Goal: Task Accomplishment & Management: Manage account settings

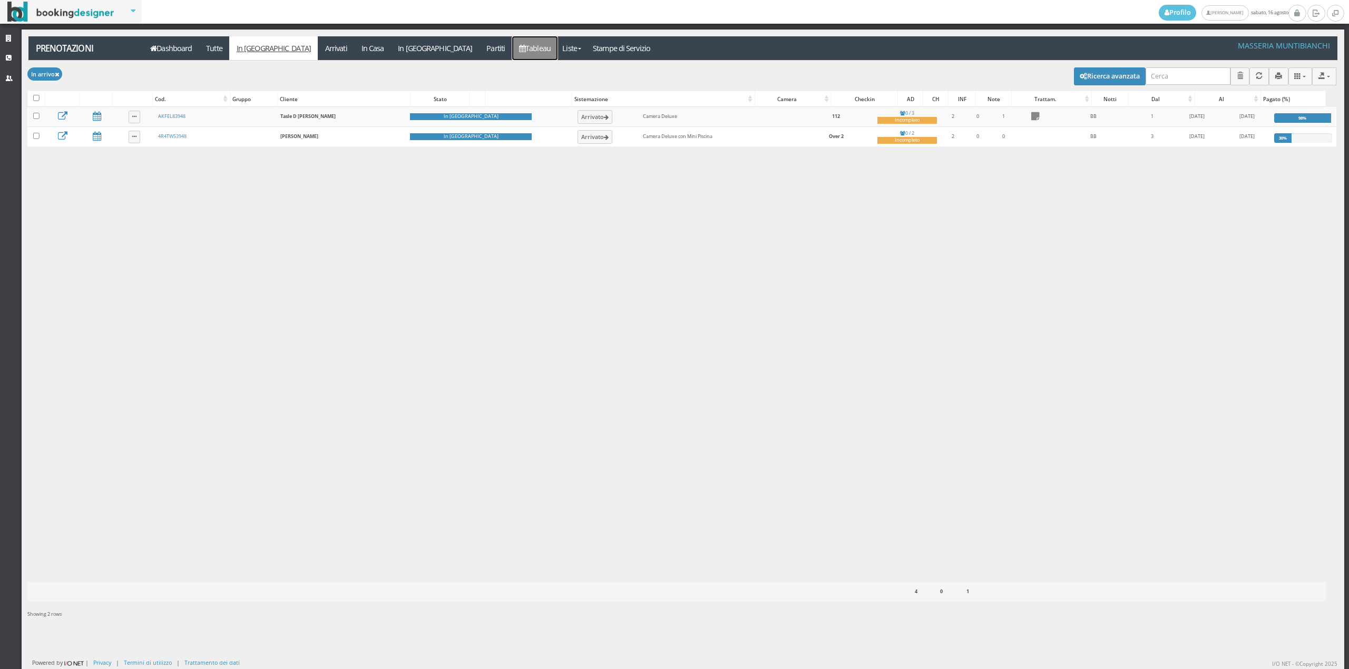
click at [512, 51] on link "Tableau" at bounding box center [535, 48] width 46 height 24
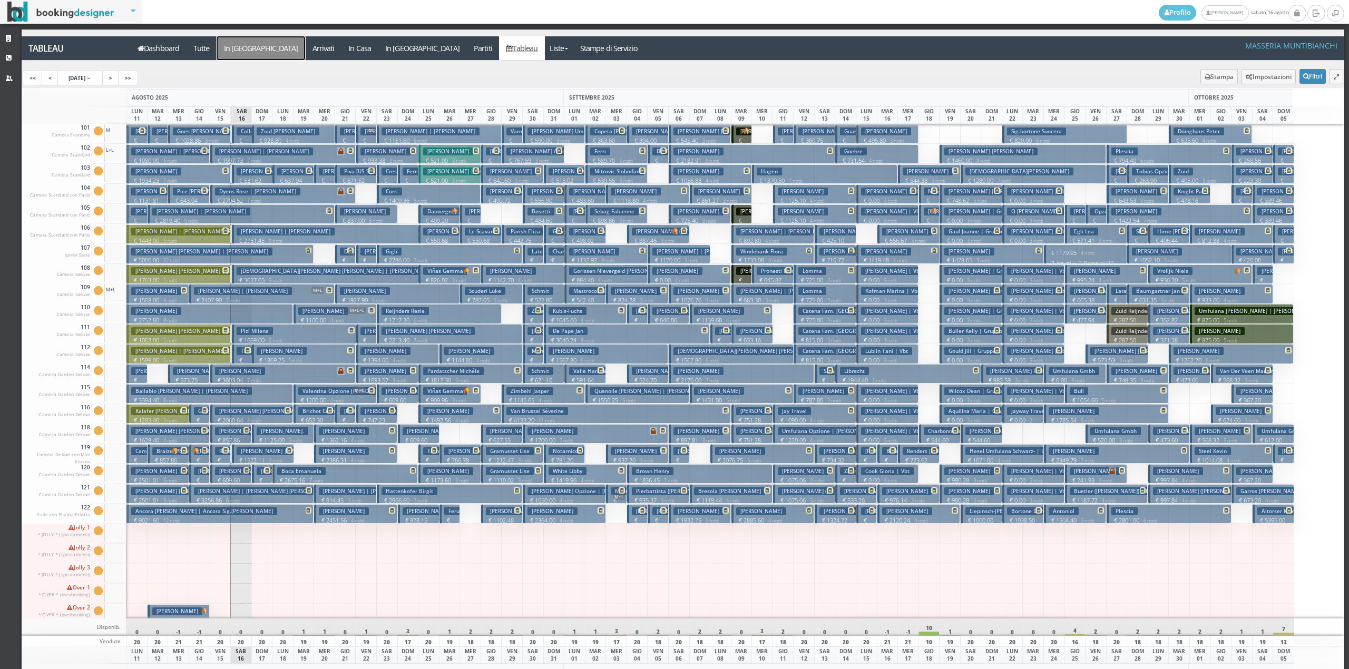
click at [242, 52] on a=pms-arrival-reservations"] "In [GEOGRAPHIC_DATA]" at bounding box center [261, 48] width 89 height 24
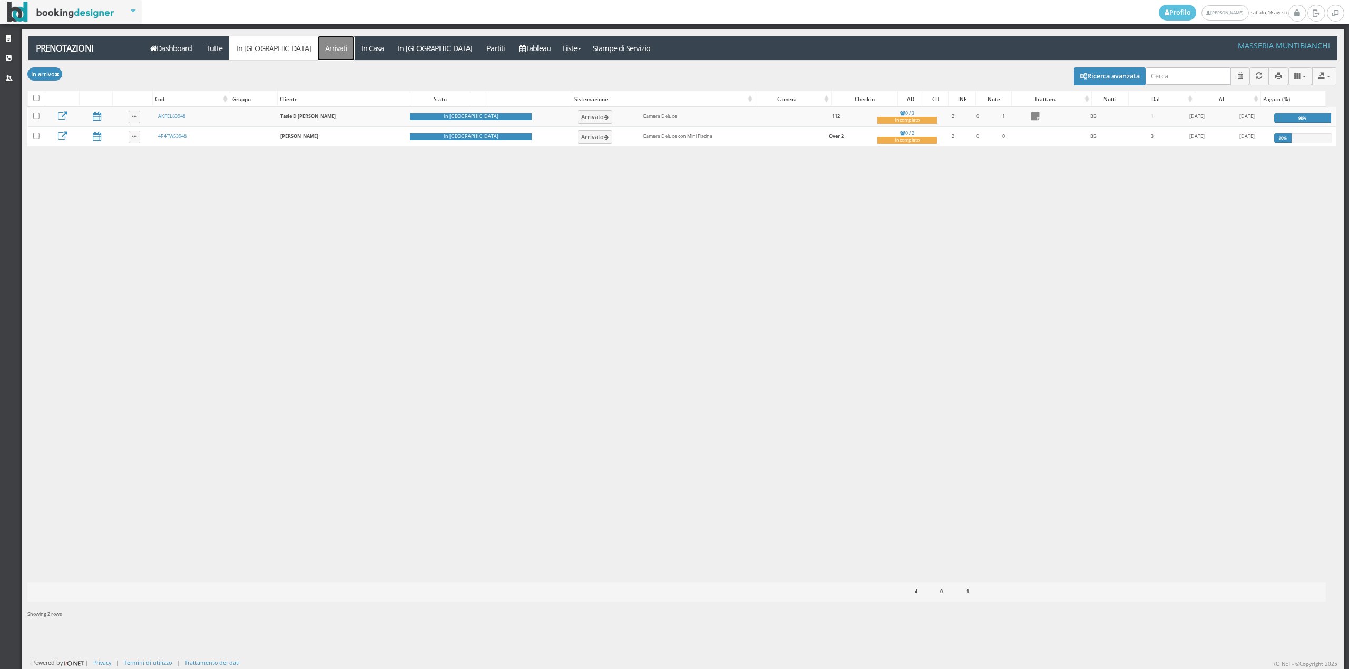
click at [318, 57] on link "Arrivati" at bounding box center [336, 48] width 36 height 24
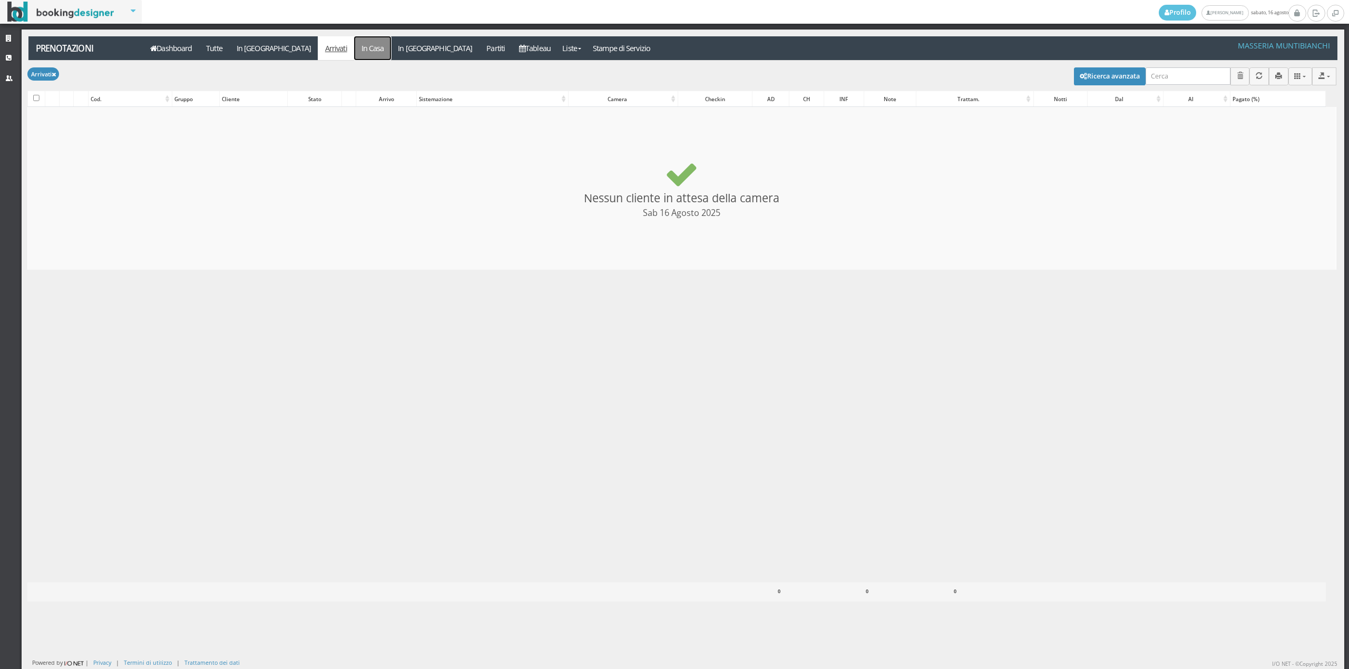
click at [354, 47] on link "In Casa" at bounding box center [372, 48] width 37 height 24
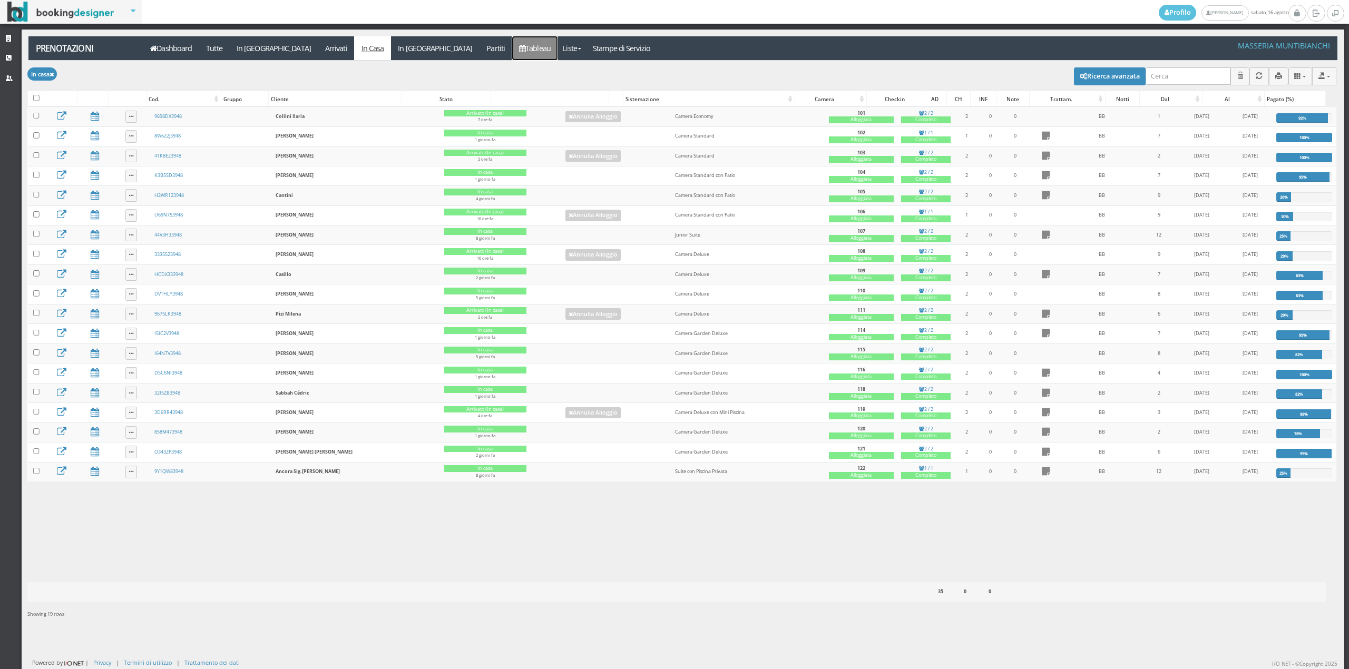
click at [512, 46] on link "Tableau" at bounding box center [535, 48] width 46 height 24
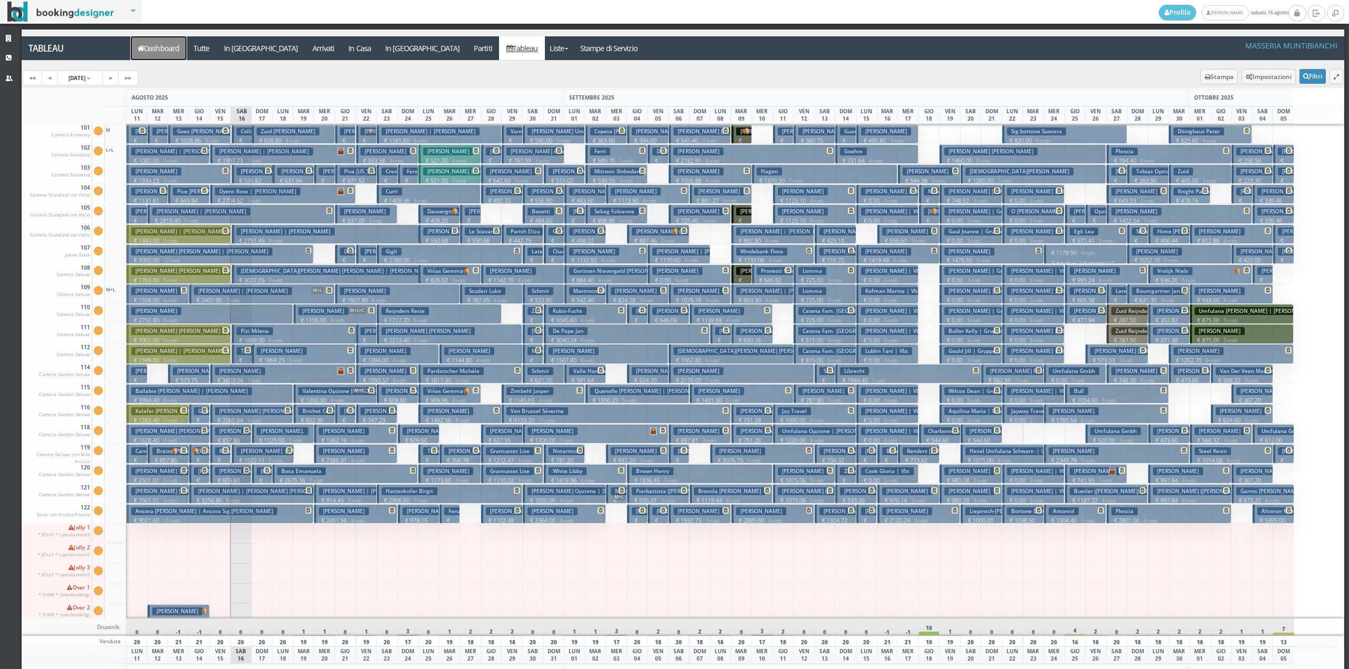
click at [161, 47] on link "Dashboard" at bounding box center [159, 48] width 56 height 24
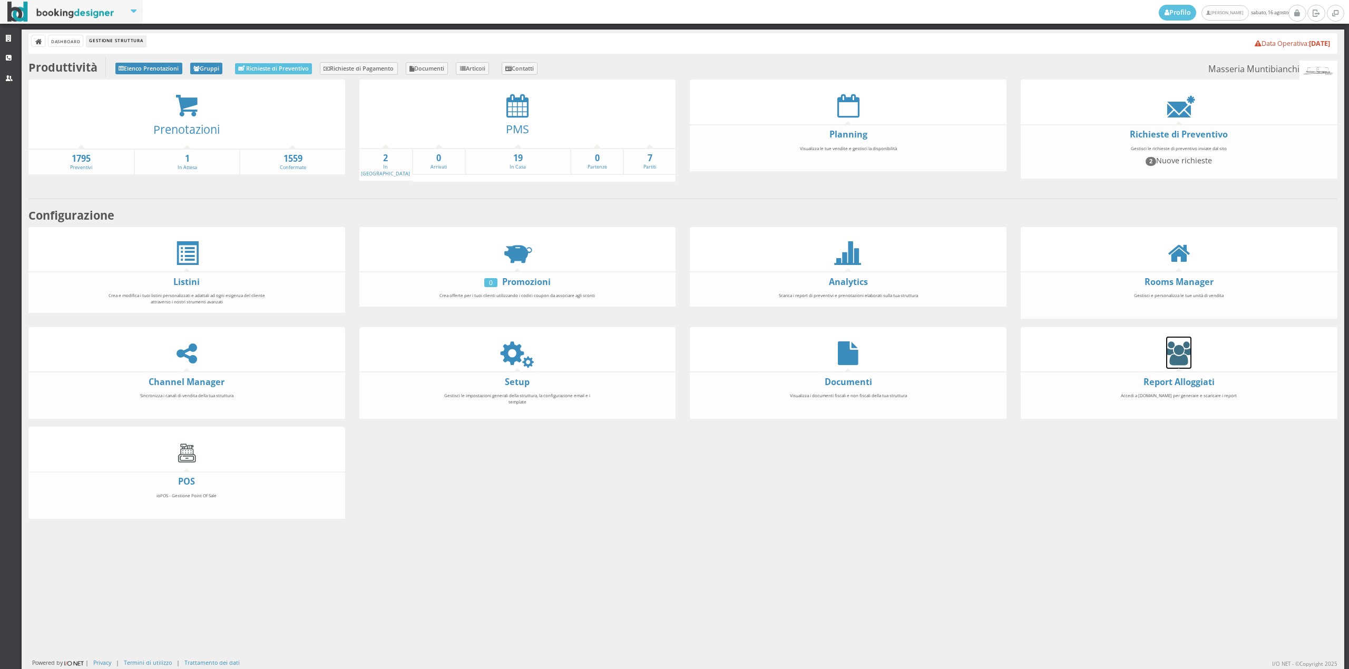
click at [1181, 348] on icon at bounding box center [1178, 353] width 25 height 24
click at [500, 347] on div at bounding box center [517, 353] width 317 height 24
click at [511, 348] on icon at bounding box center [517, 353] width 24 height 24
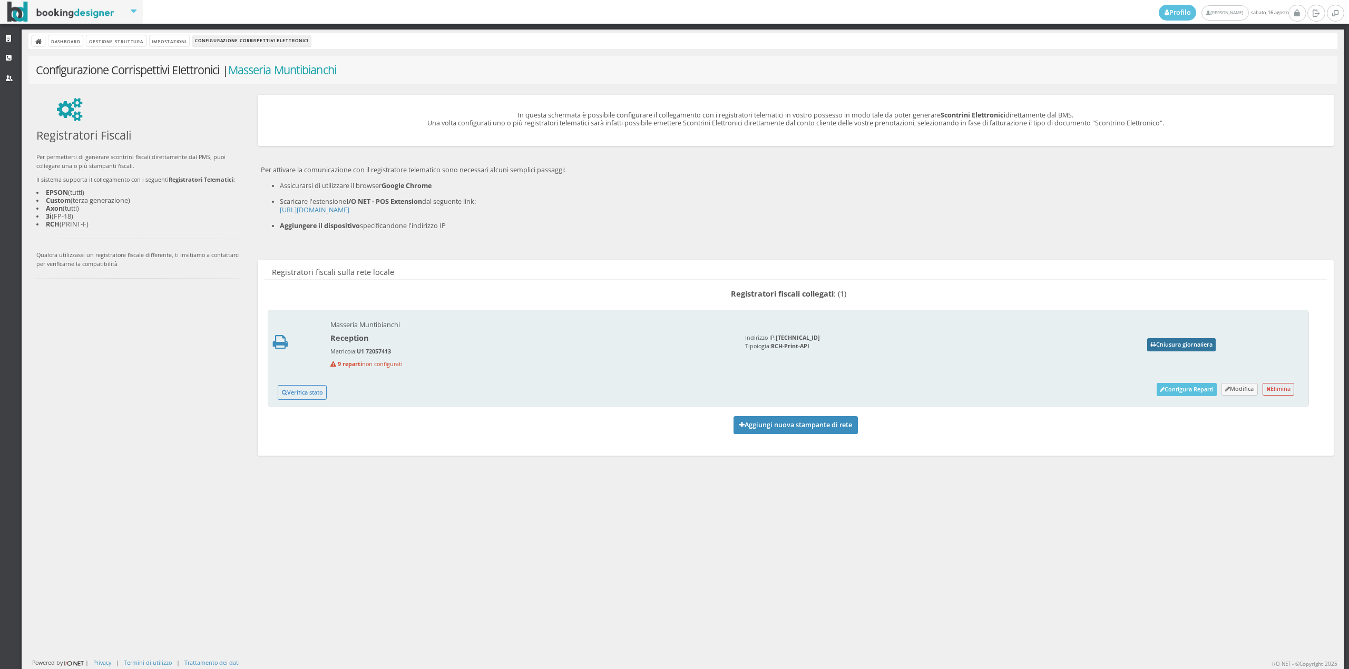
click at [1189, 347] on button "Chiusura giornaliera" at bounding box center [1181, 344] width 69 height 13
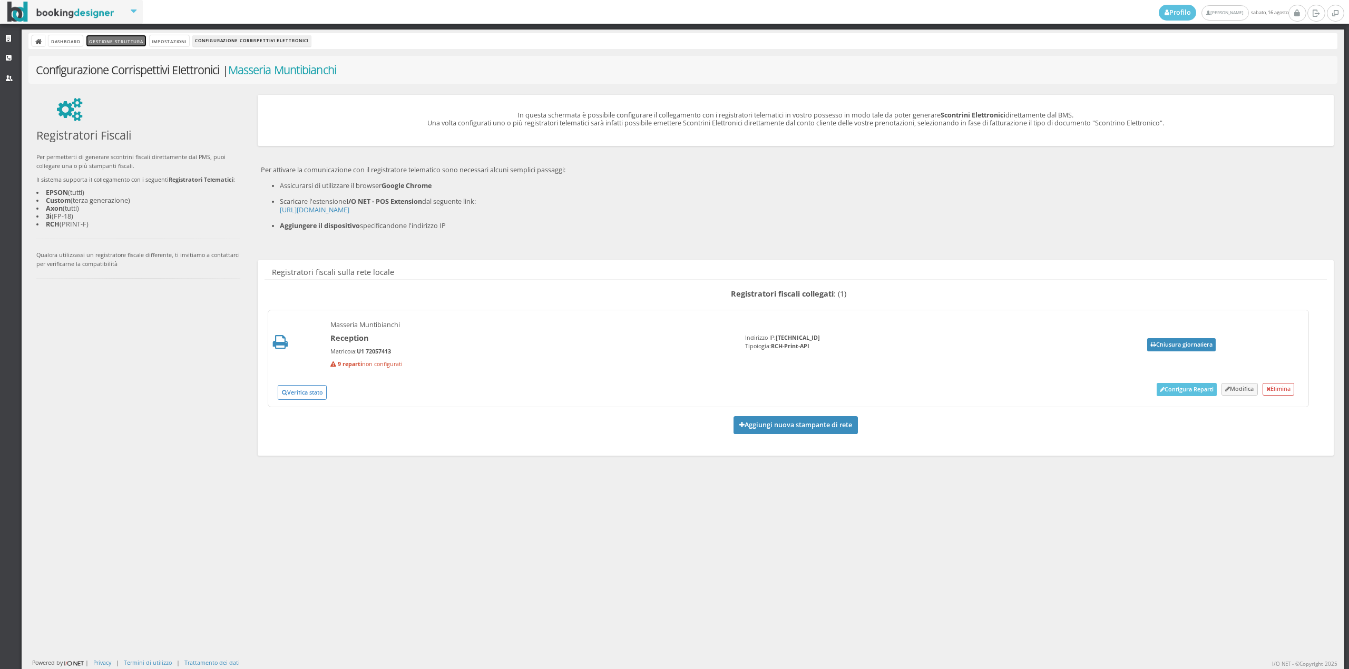
click at [95, 38] on link "Gestione Struttura" at bounding box center [115, 40] width 59 height 11
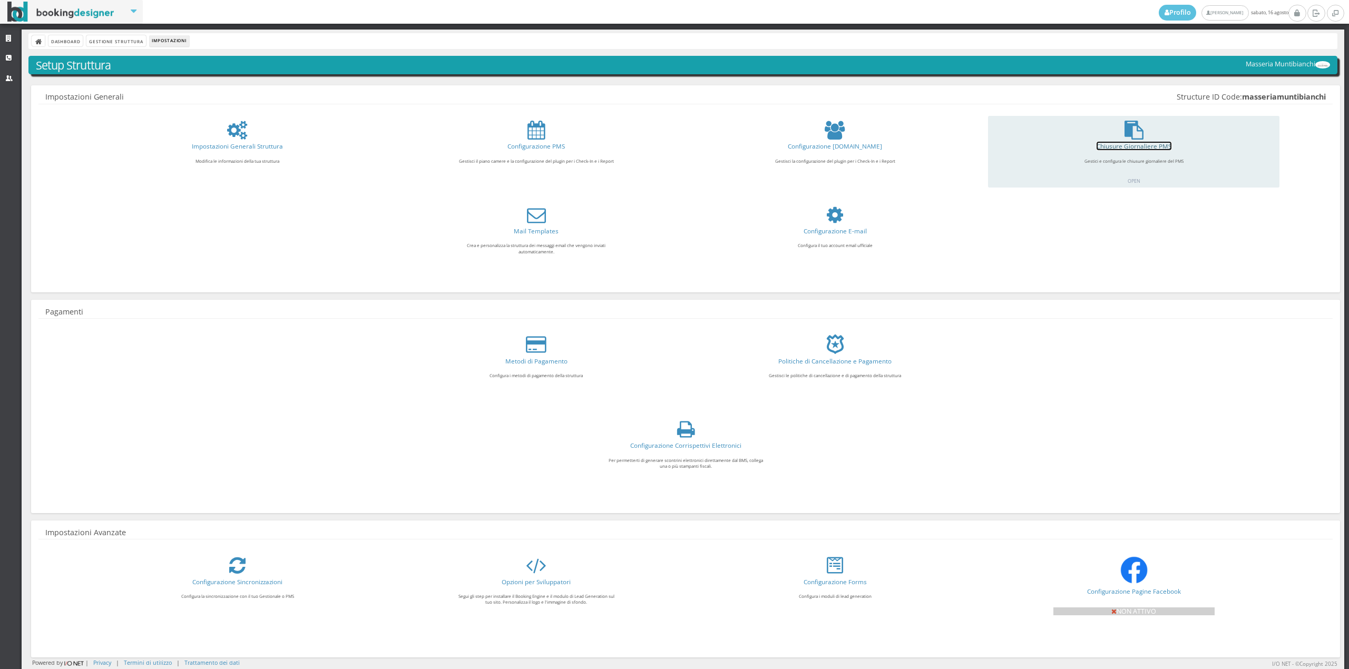
click at [1133, 148] on link "Chiusure Giornaliere PMS" at bounding box center [1134, 146] width 75 height 8
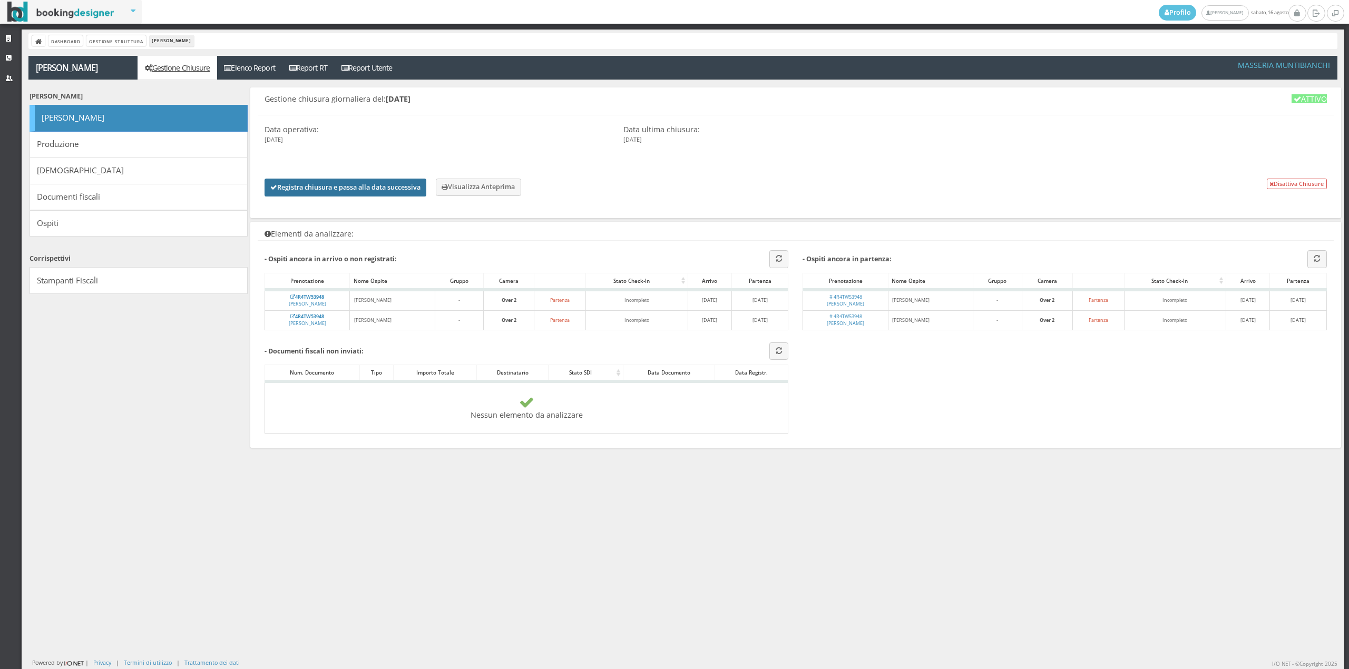
click at [364, 187] on button "Registra chiusura e passa alla data successiva" at bounding box center [346, 188] width 162 height 18
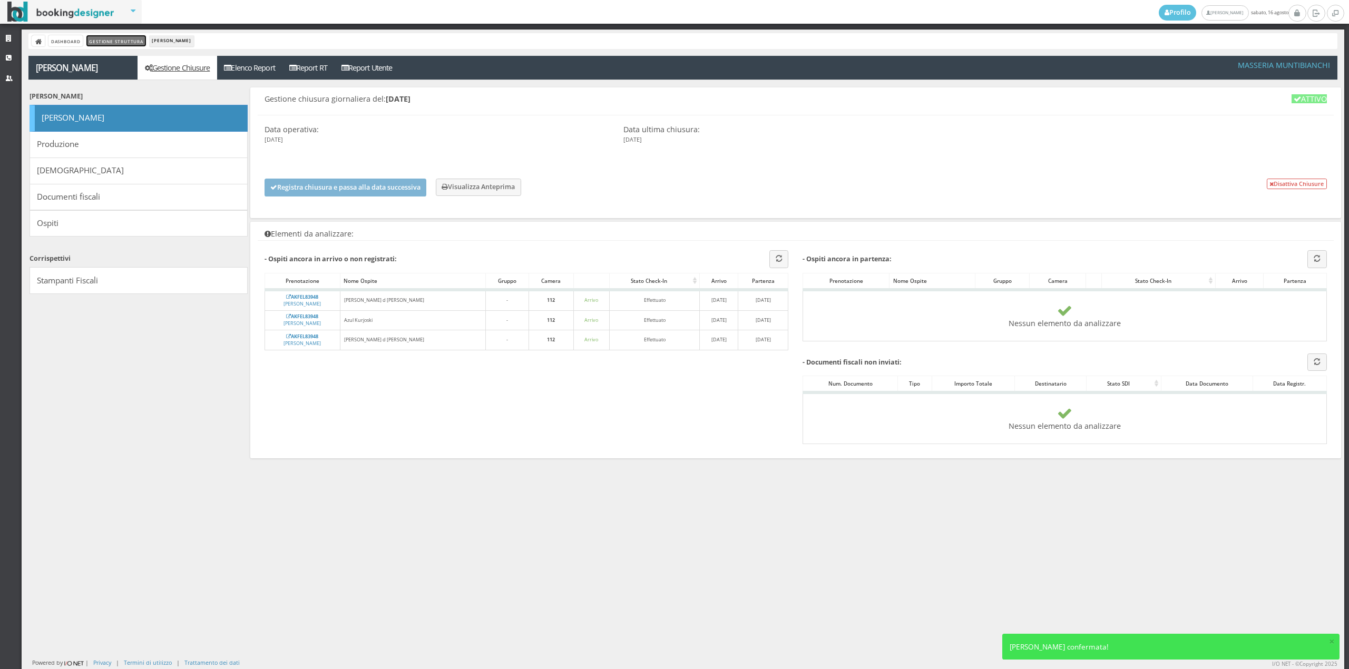
click at [106, 39] on link "Gestione Struttura" at bounding box center [115, 40] width 59 height 11
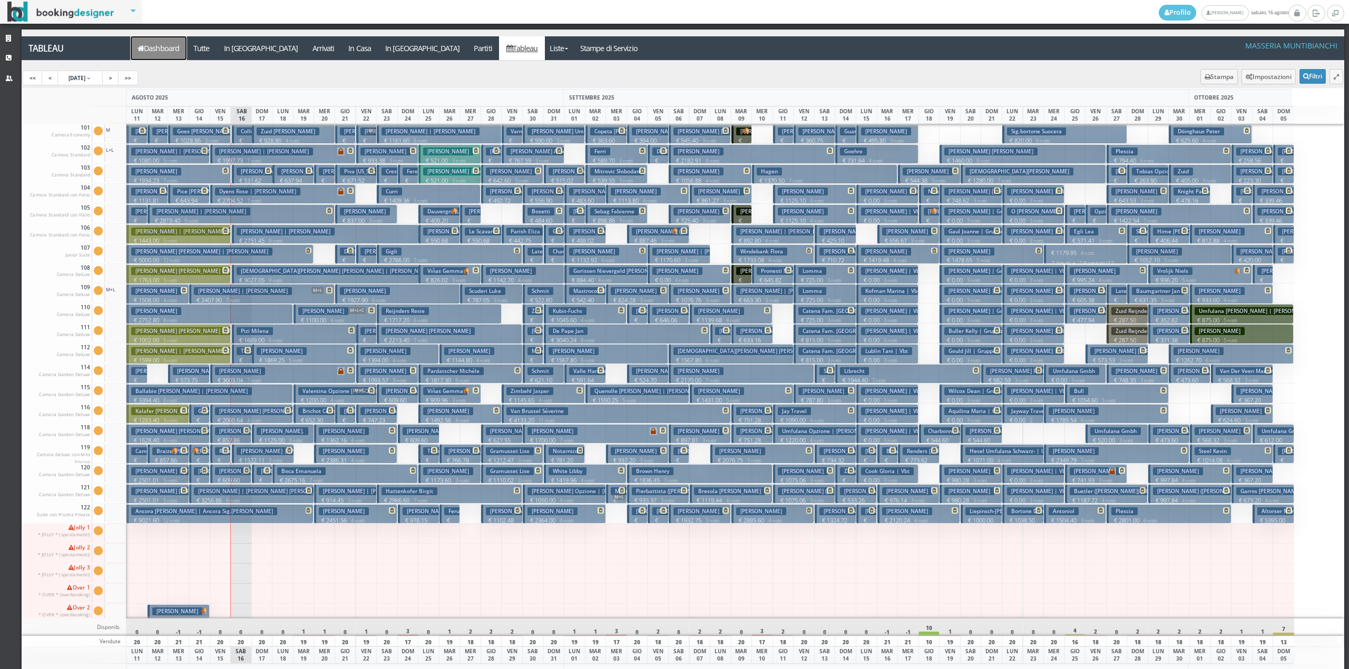
click at [164, 55] on link "Dashboard" at bounding box center [159, 48] width 56 height 24
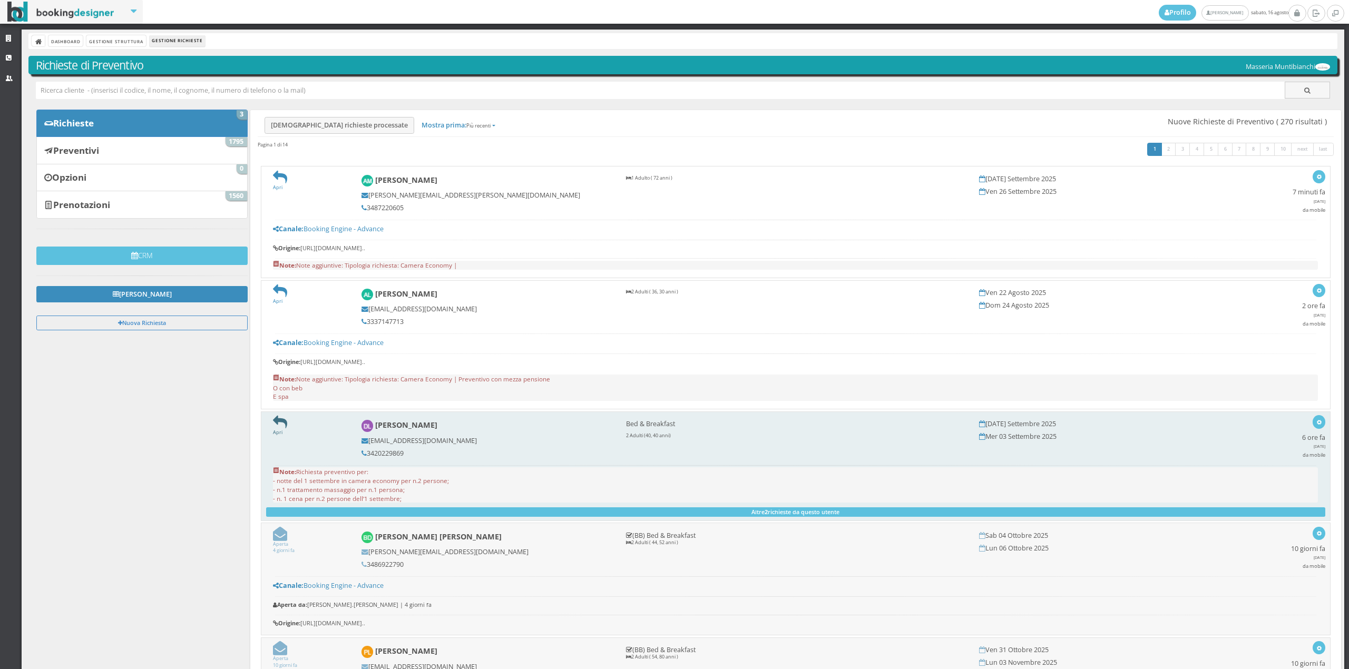
click at [282, 425] on icon at bounding box center [280, 422] width 14 height 14
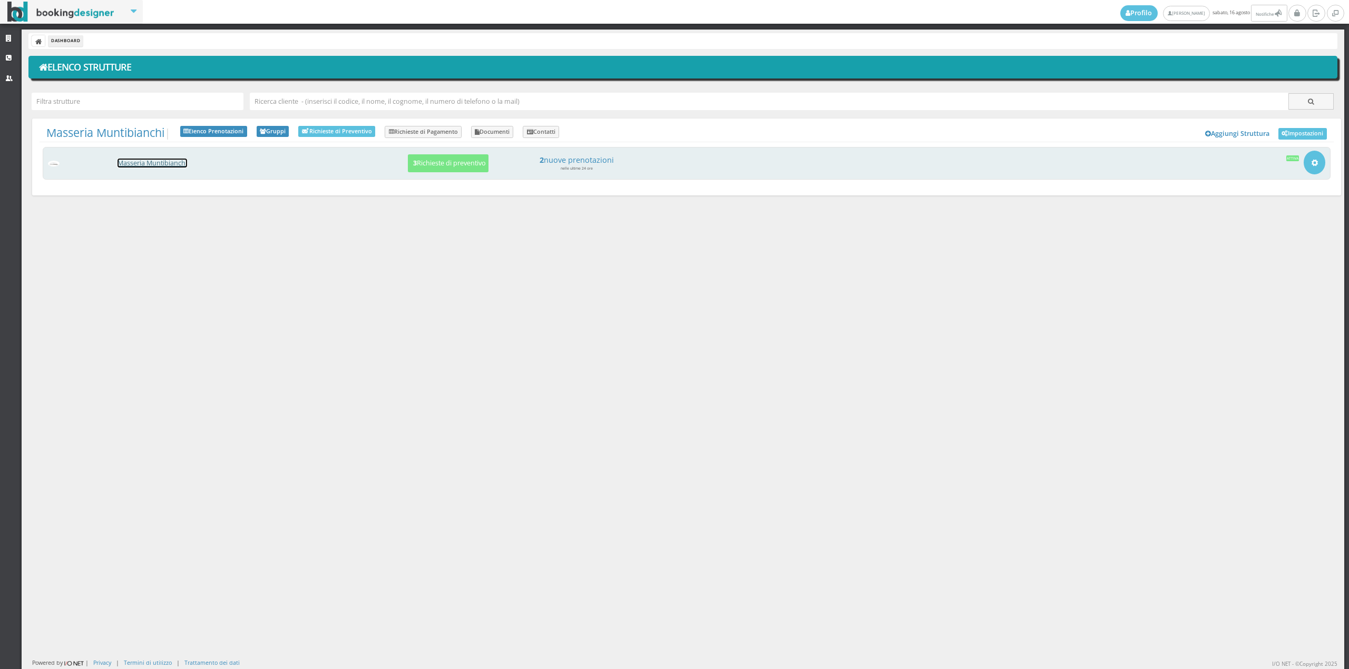
click at [156, 163] on link "Masseria Muntibianchi" at bounding box center [153, 163] width 70 height 9
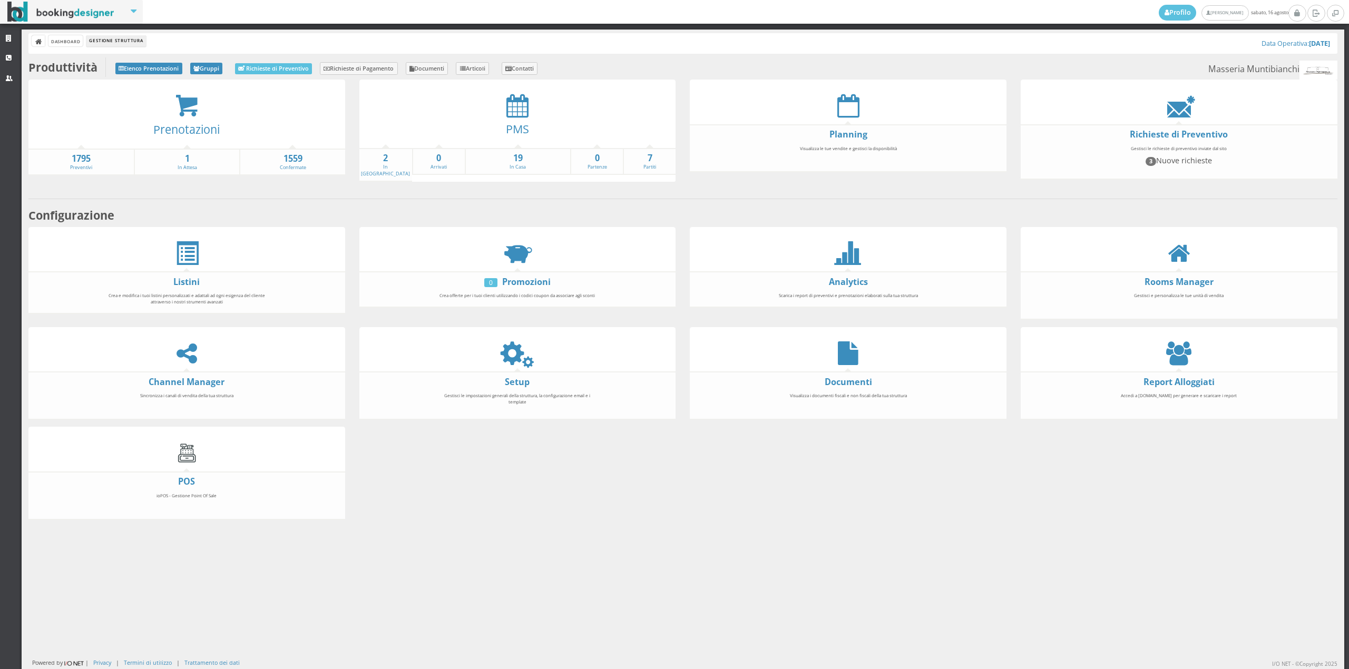
click at [525, 105] on div at bounding box center [517, 106] width 317 height 24
click at [519, 107] on icon at bounding box center [517, 106] width 22 height 24
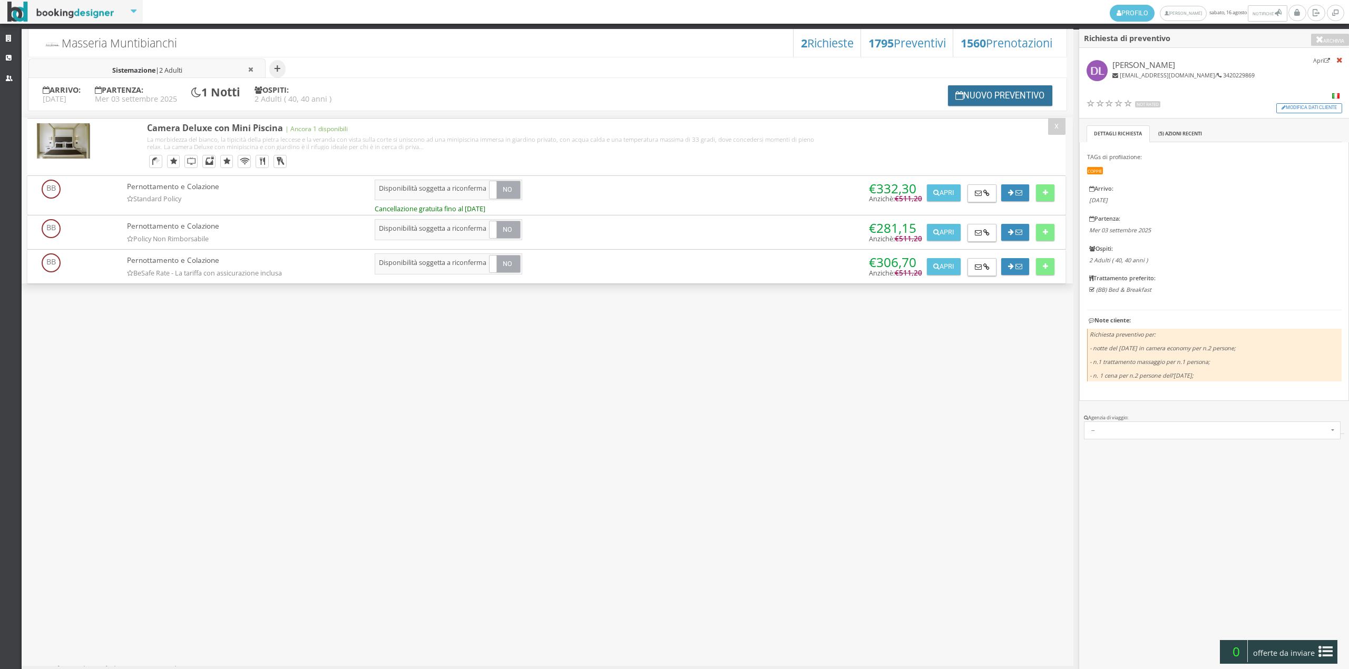
click at [974, 96] on button "Nuovo Preventivo" at bounding box center [1000, 95] width 104 height 21
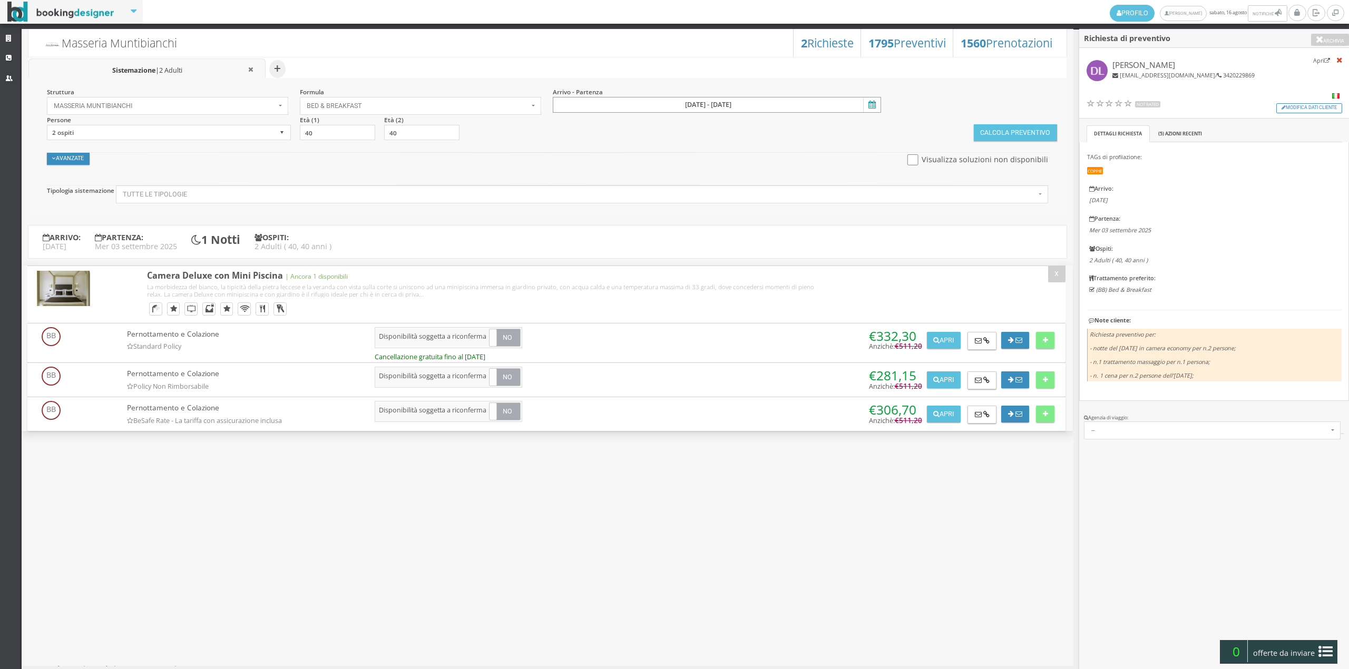
click at [653, 97] on input "02 set 2025 - 03 set 2025" at bounding box center [717, 105] width 328 height 16
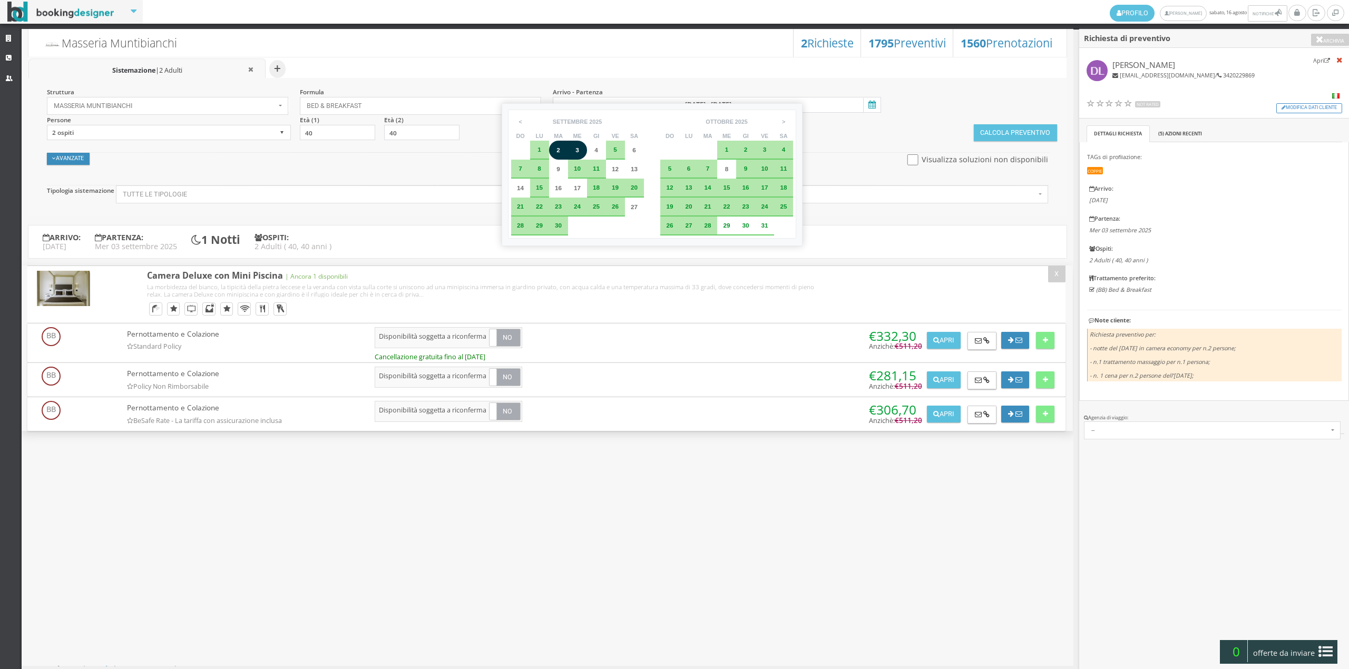
click at [535, 153] on div "1" at bounding box center [539, 150] width 19 height 19
click at [556, 152] on span "2" at bounding box center [558, 149] width 4 height 7
type input "01 set 2025 - 02 set 2025"
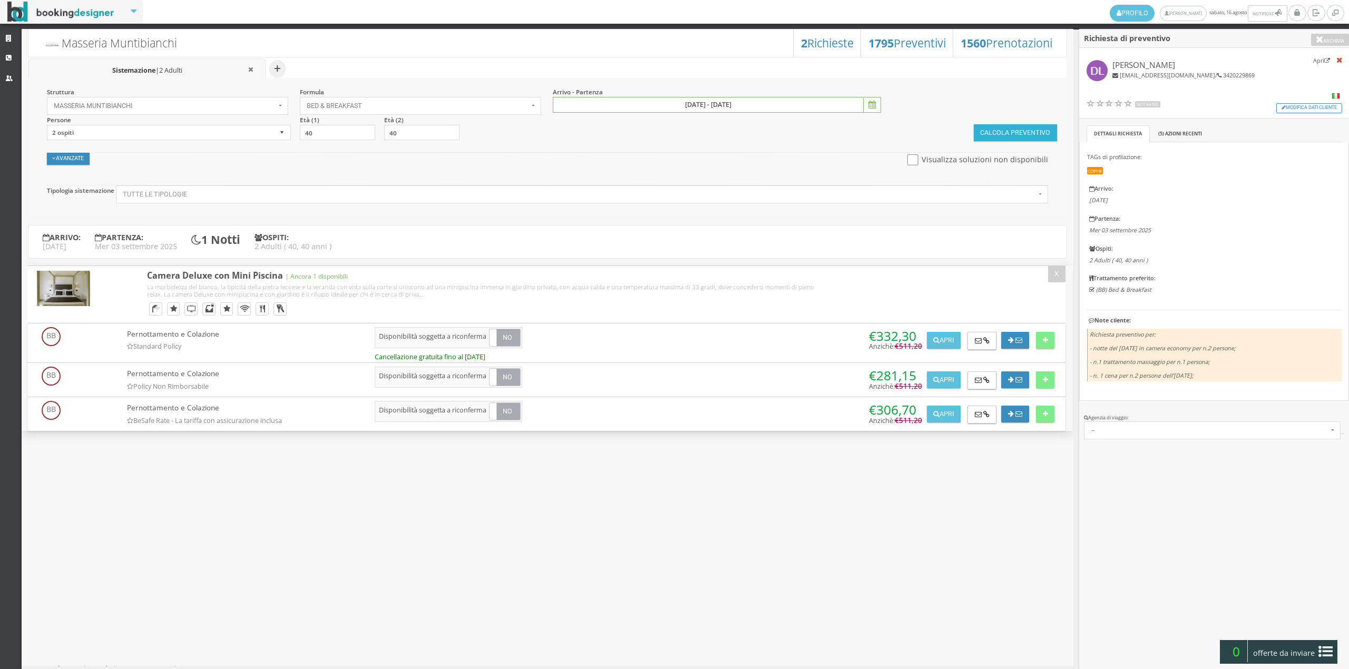
click at [1021, 129] on button "Calcola Preventivo" at bounding box center [1015, 132] width 83 height 17
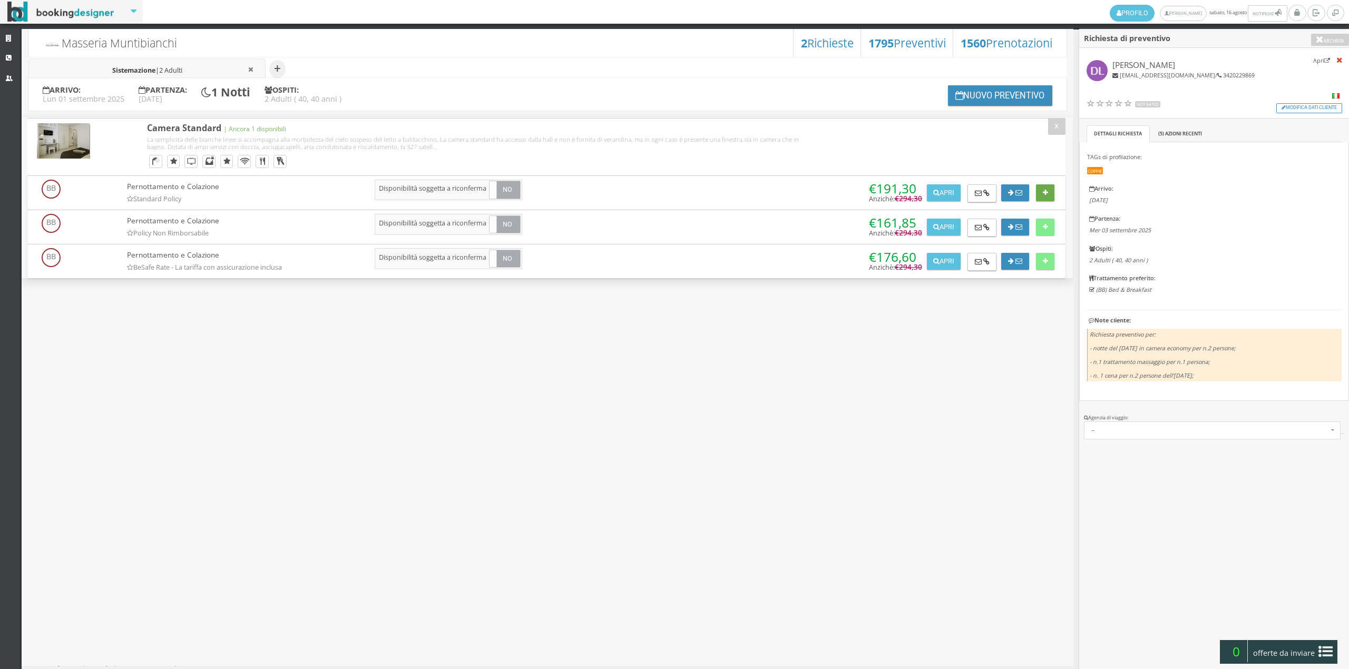
click at [1047, 193] on icon at bounding box center [1045, 193] width 5 height 7
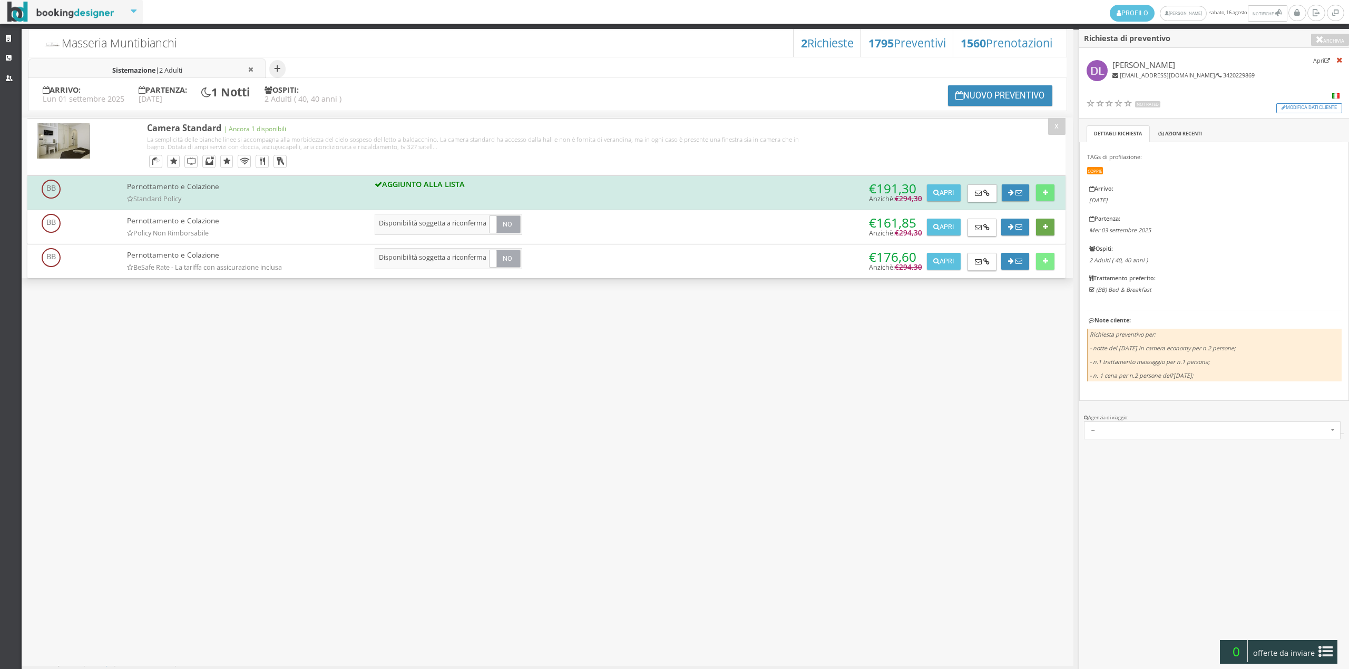
click at [1047, 228] on icon at bounding box center [1045, 227] width 5 height 7
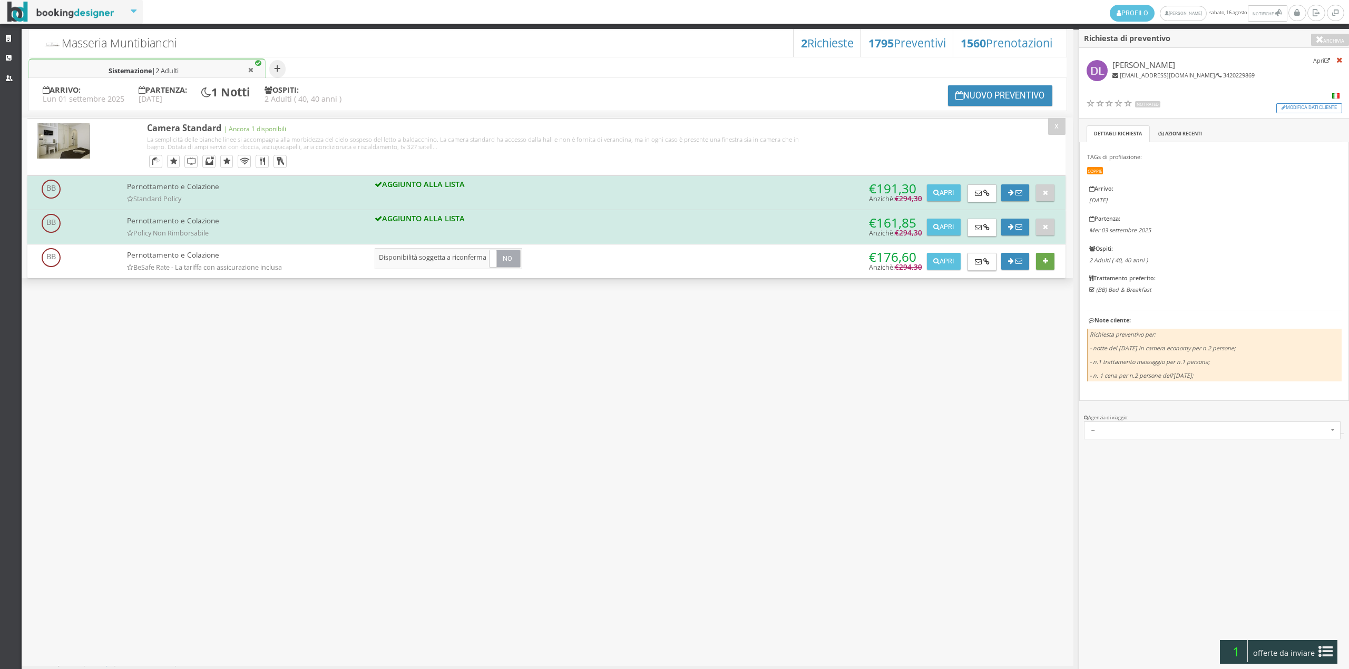
click at [1047, 262] on icon at bounding box center [1045, 261] width 5 height 7
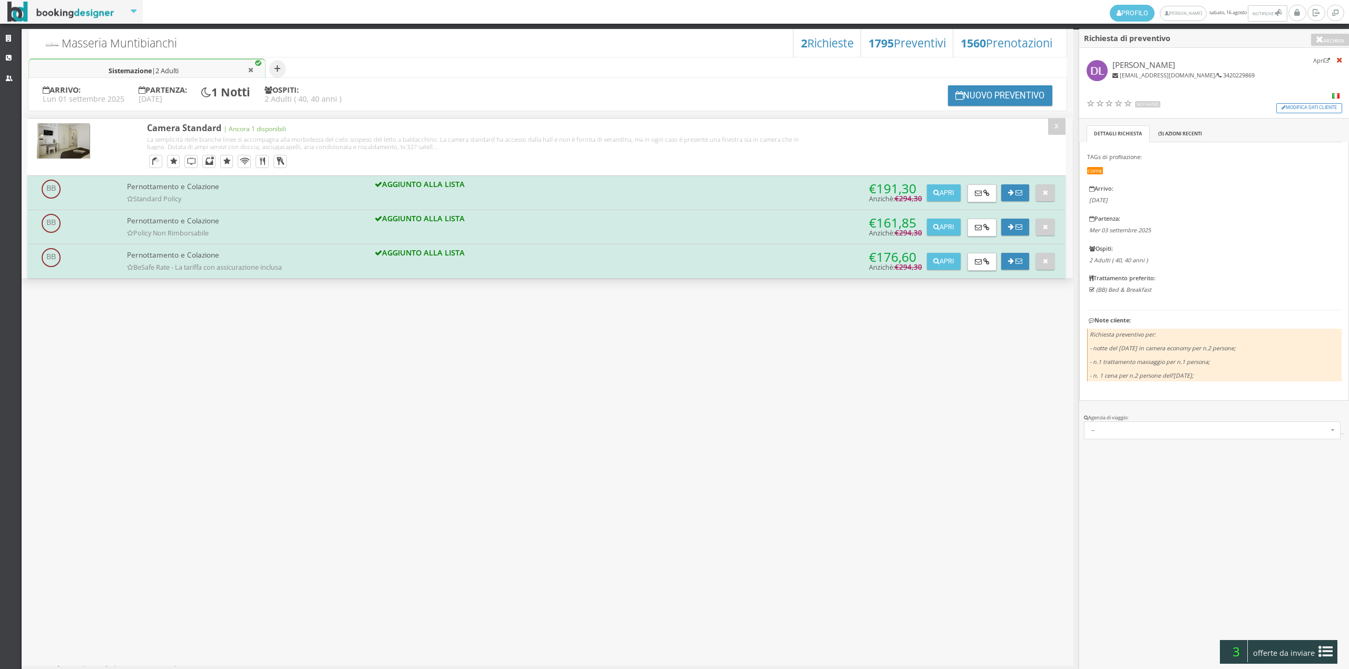
click at [1326, 656] on icon at bounding box center [1325, 651] width 14 height 17
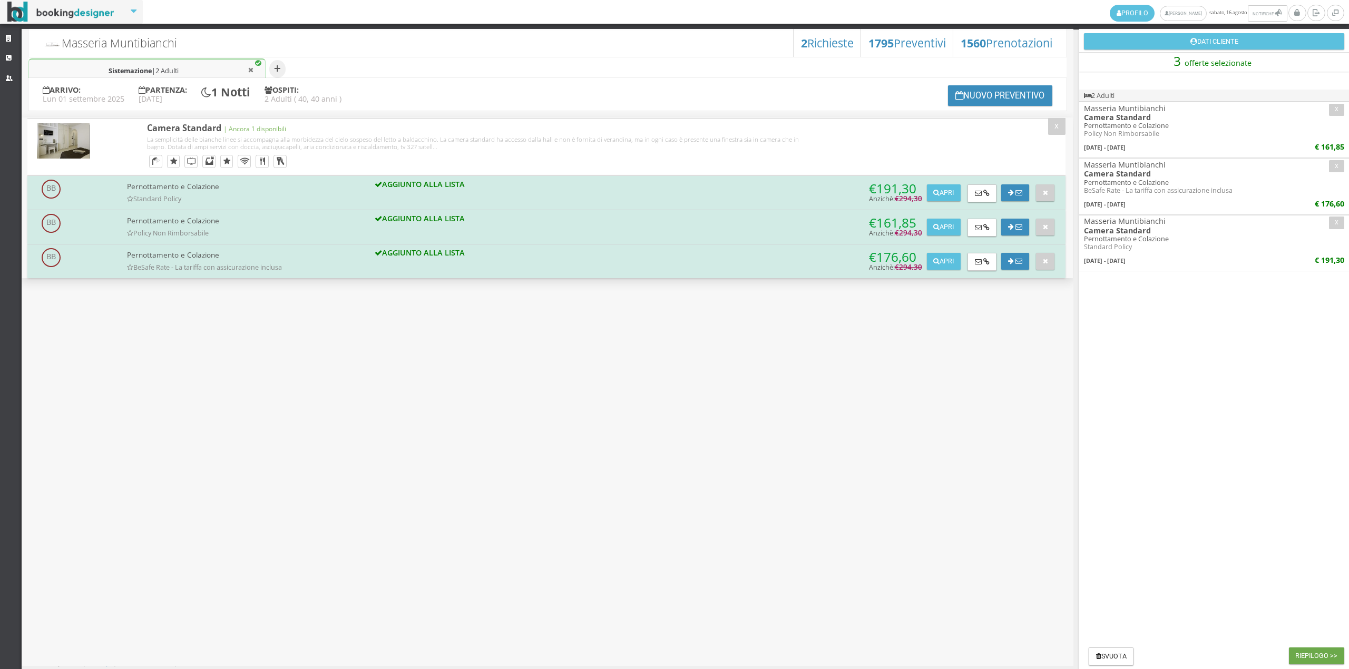
click at [1309, 650] on button "Riepilogo >>" at bounding box center [1316, 656] width 55 height 17
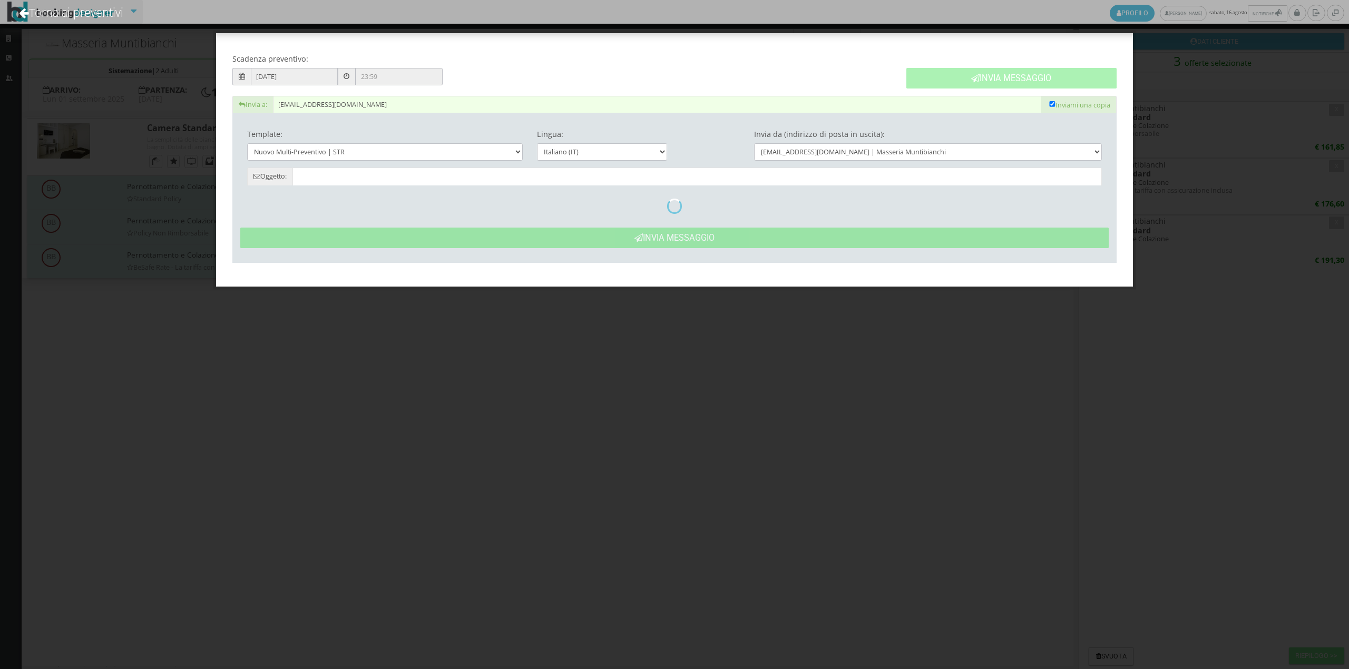
type input "Masseria Muntibianchi: Preventivo - Domenico Lofù"
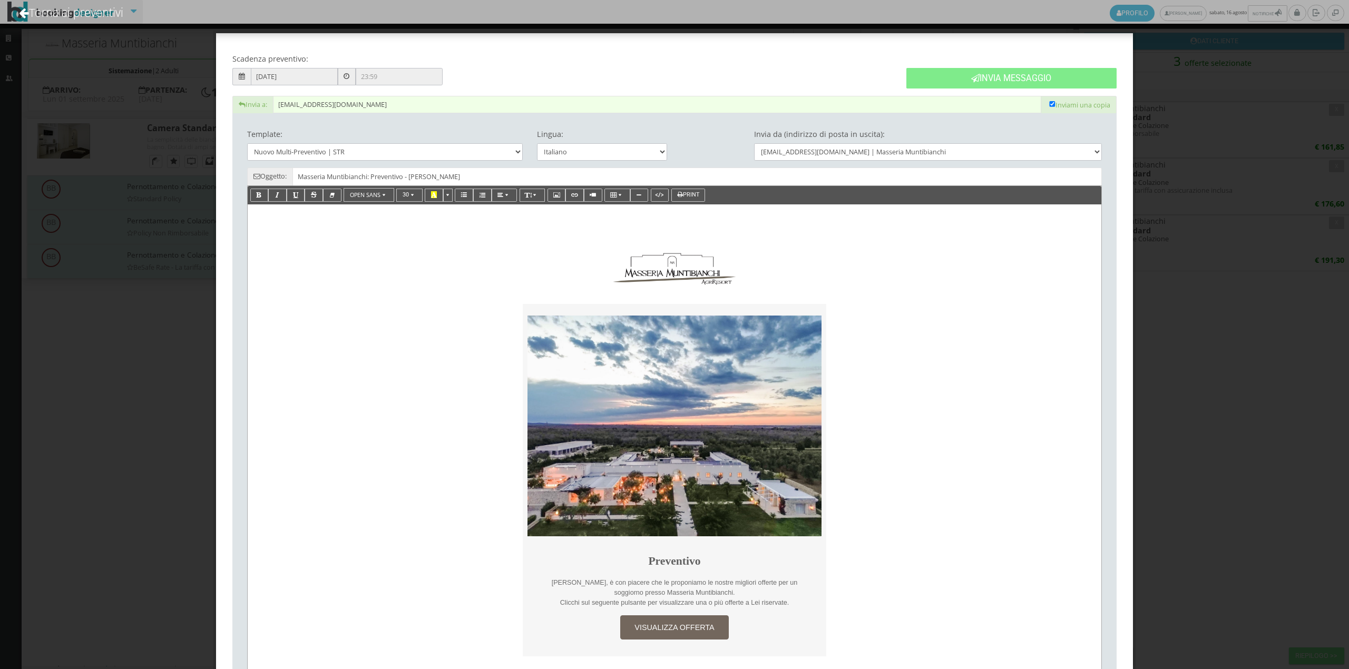
click at [723, 593] on p "Gentile Domenico, è con piacere che le proponiamo le nostre migliori offerte pe…" at bounding box center [674, 588] width 275 height 20
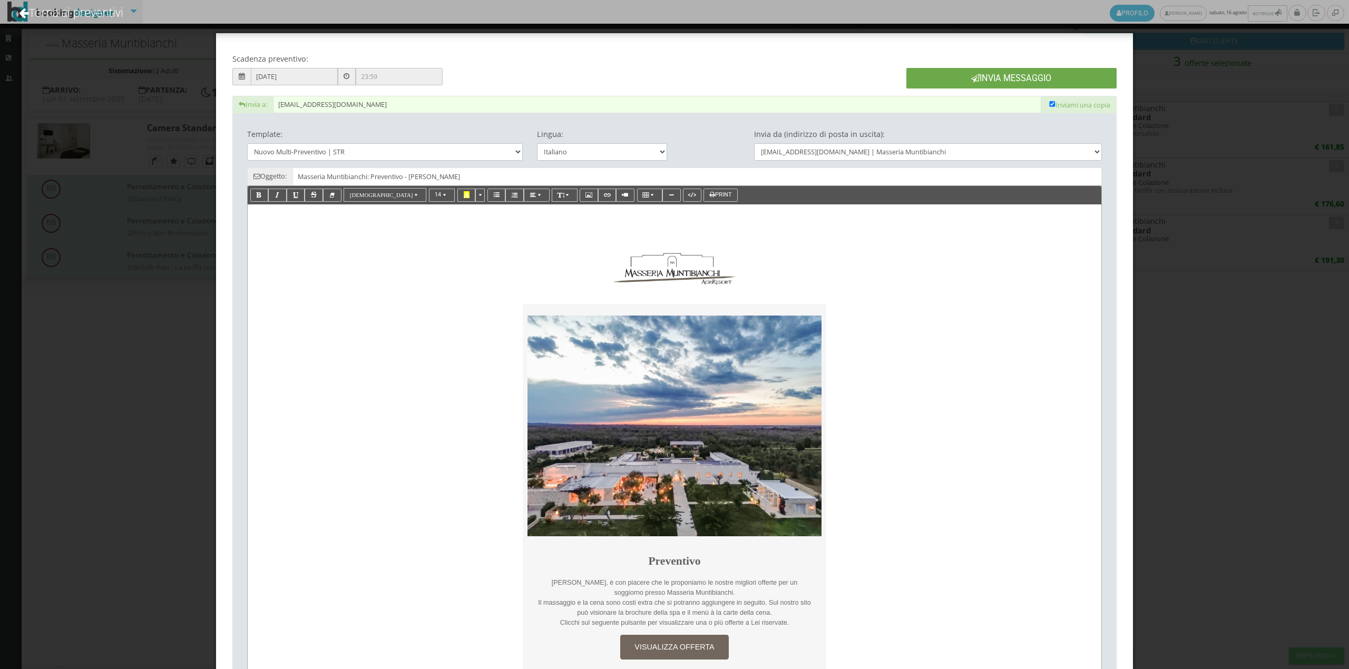
click at [1010, 85] on button "Invia Messaggio" at bounding box center [1011, 78] width 210 height 21
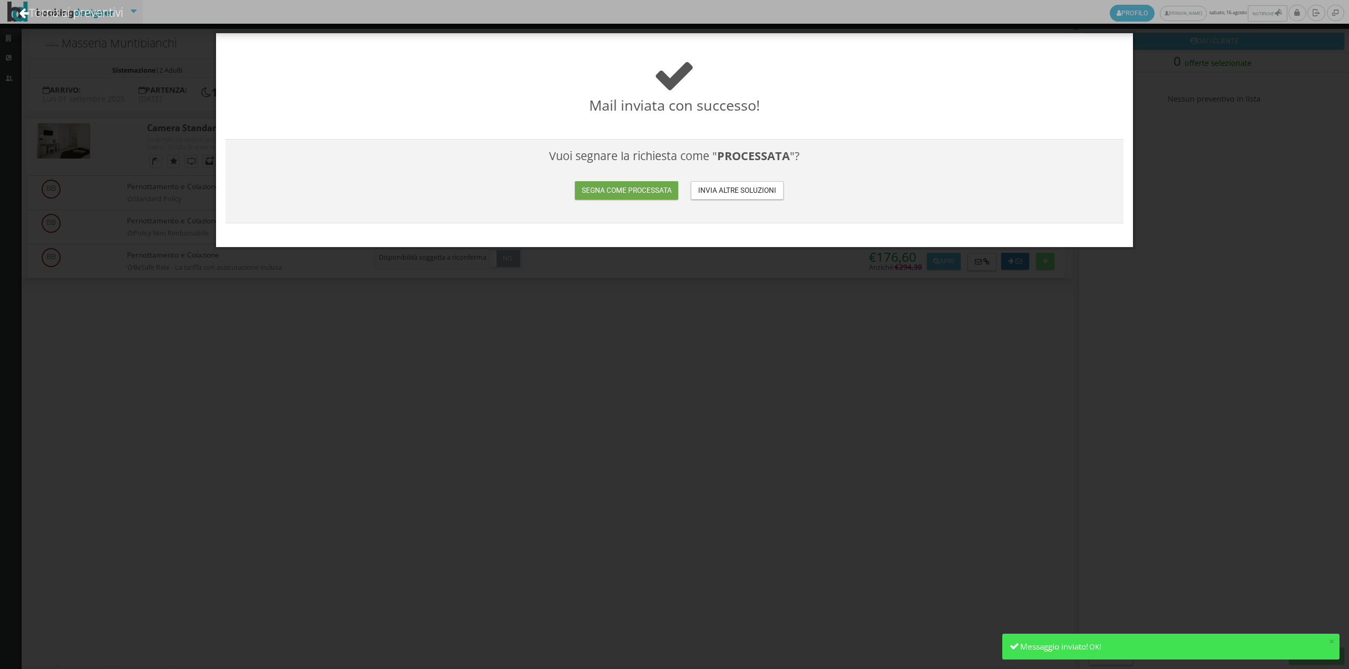
click at [637, 191] on button "Segna come processata" at bounding box center [626, 190] width 103 height 18
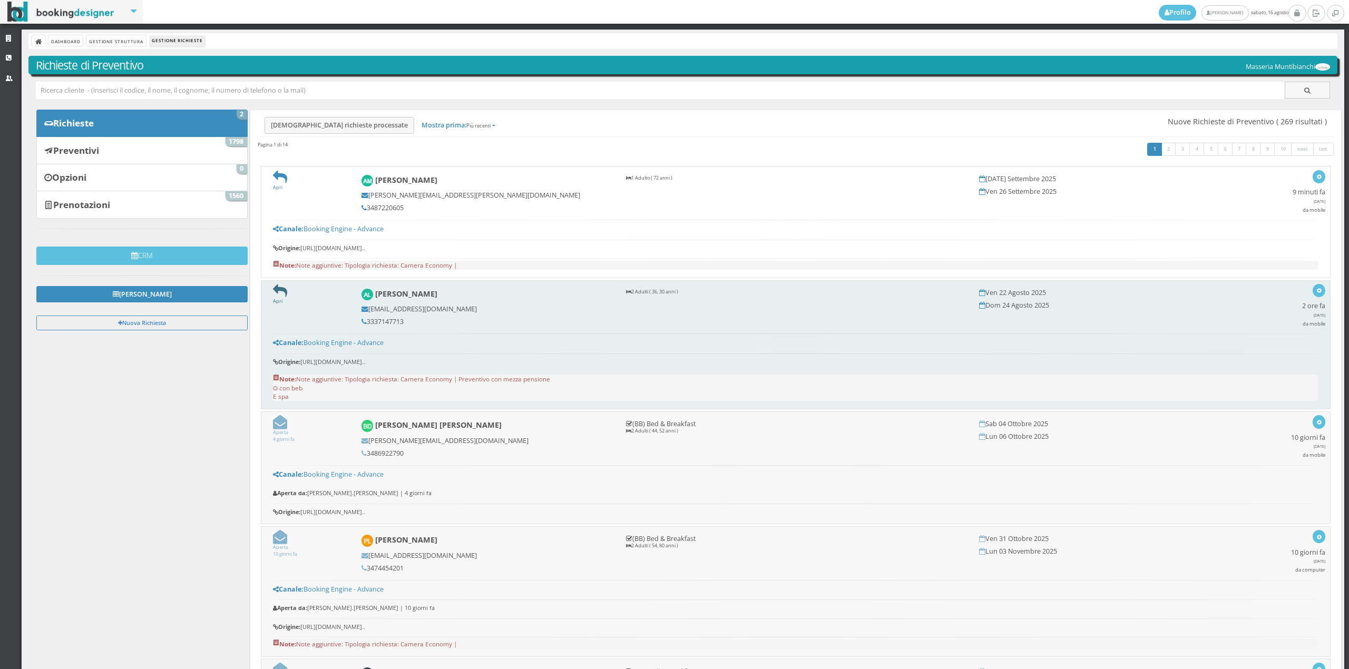
click at [284, 294] on icon at bounding box center [280, 291] width 14 height 14
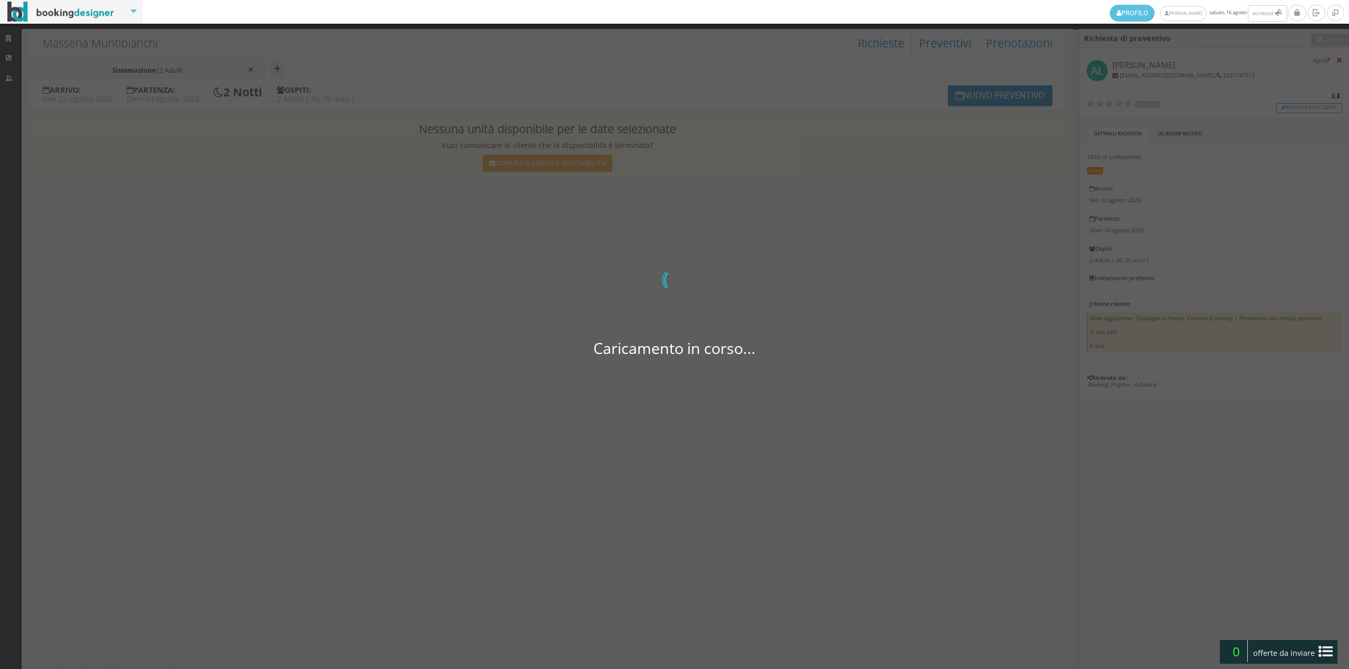
select select
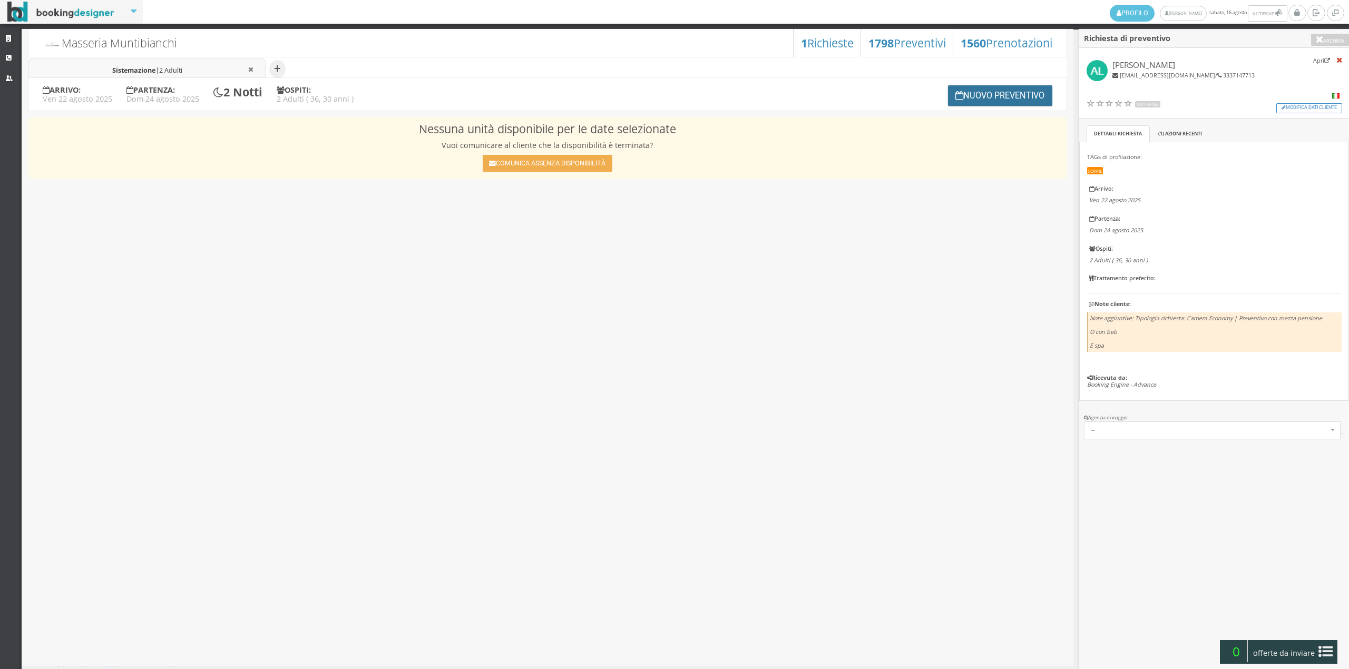
click at [1005, 89] on button "Nuovo Preventivo" at bounding box center [1000, 95] width 104 height 21
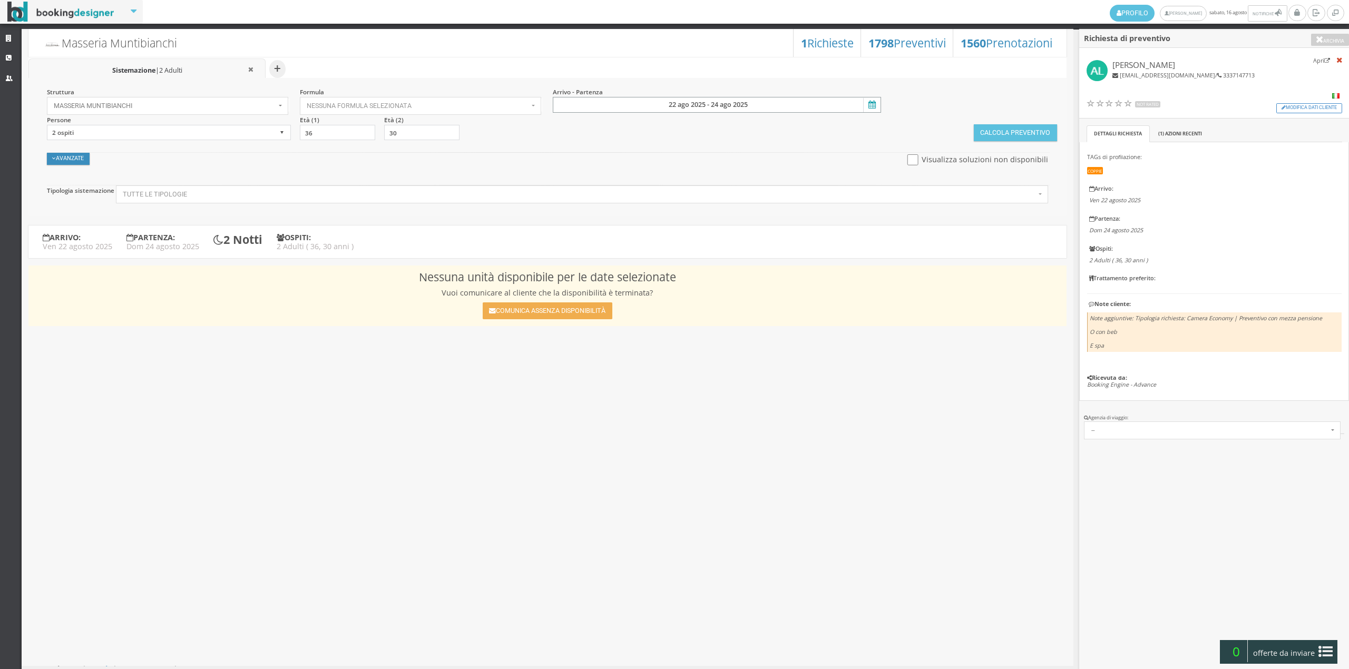
click at [660, 107] on input "22 ago 2025 - 24 ago 2025" at bounding box center [717, 105] width 328 height 16
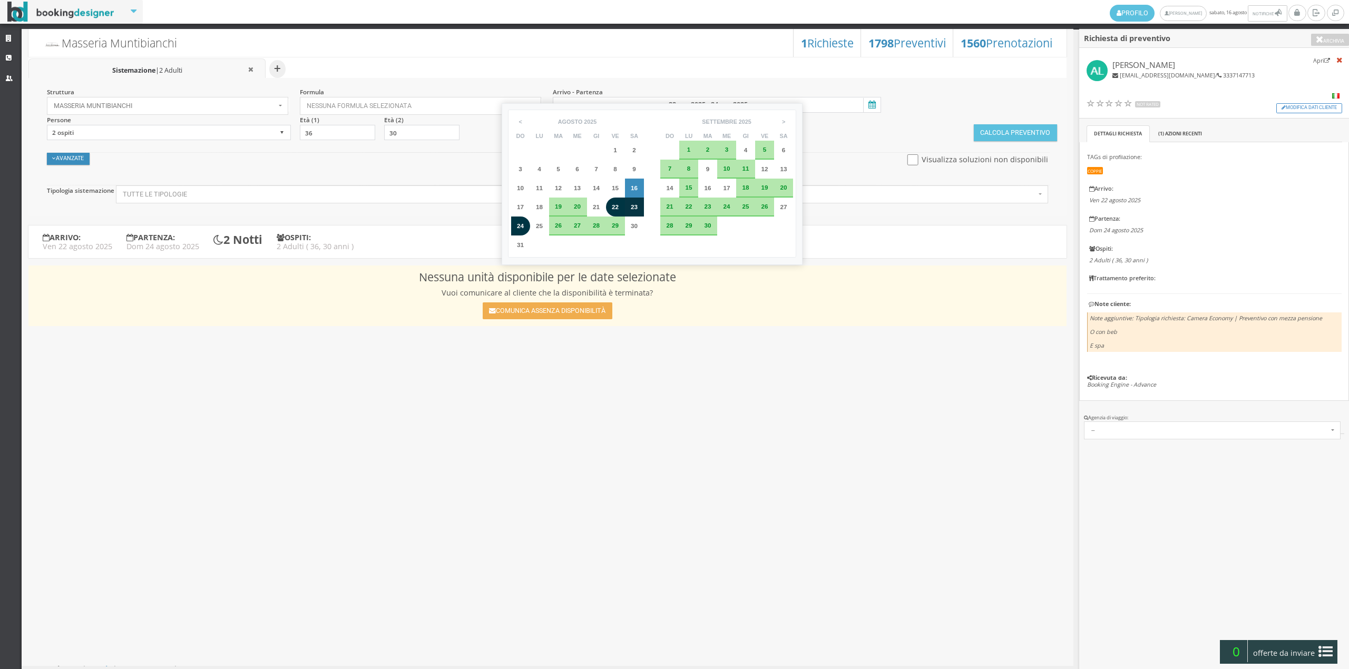
click at [620, 207] on div "22" at bounding box center [616, 207] width 12 height 6
click at [635, 207] on span "23" at bounding box center [634, 206] width 7 height 7
type input "[DATE] - [DATE]"
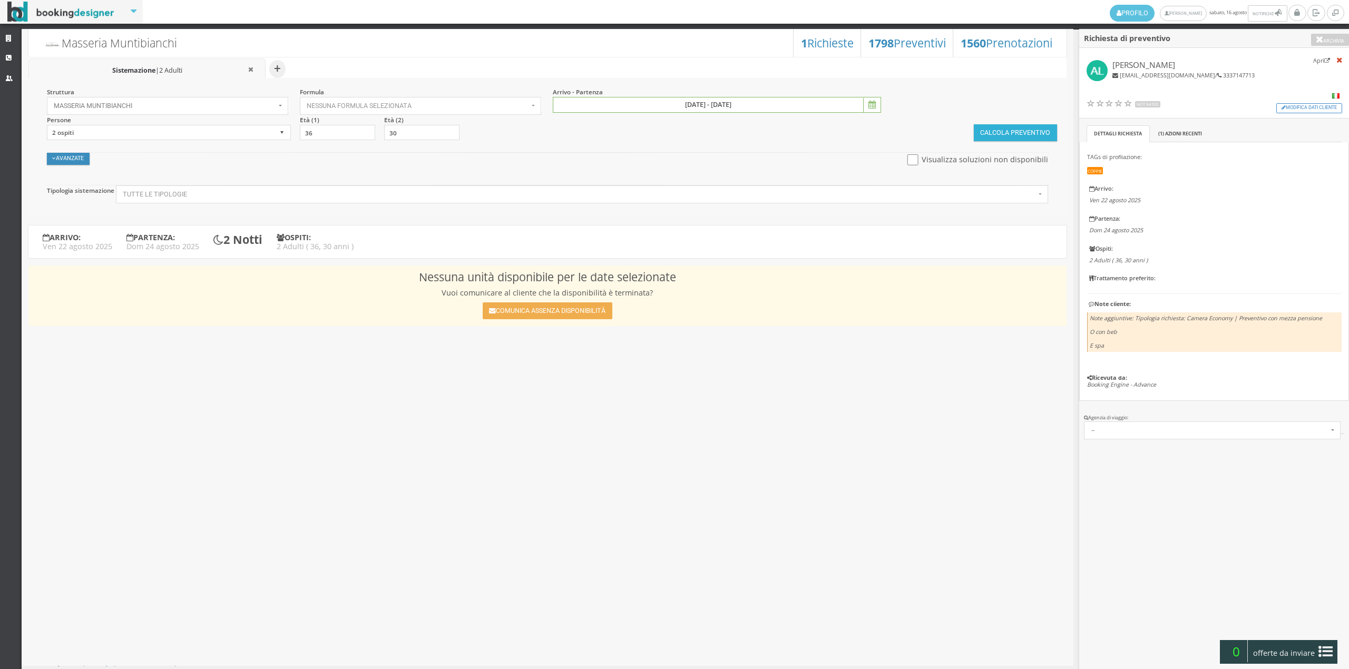
click at [993, 137] on button "Calcola Preventivo" at bounding box center [1015, 132] width 83 height 17
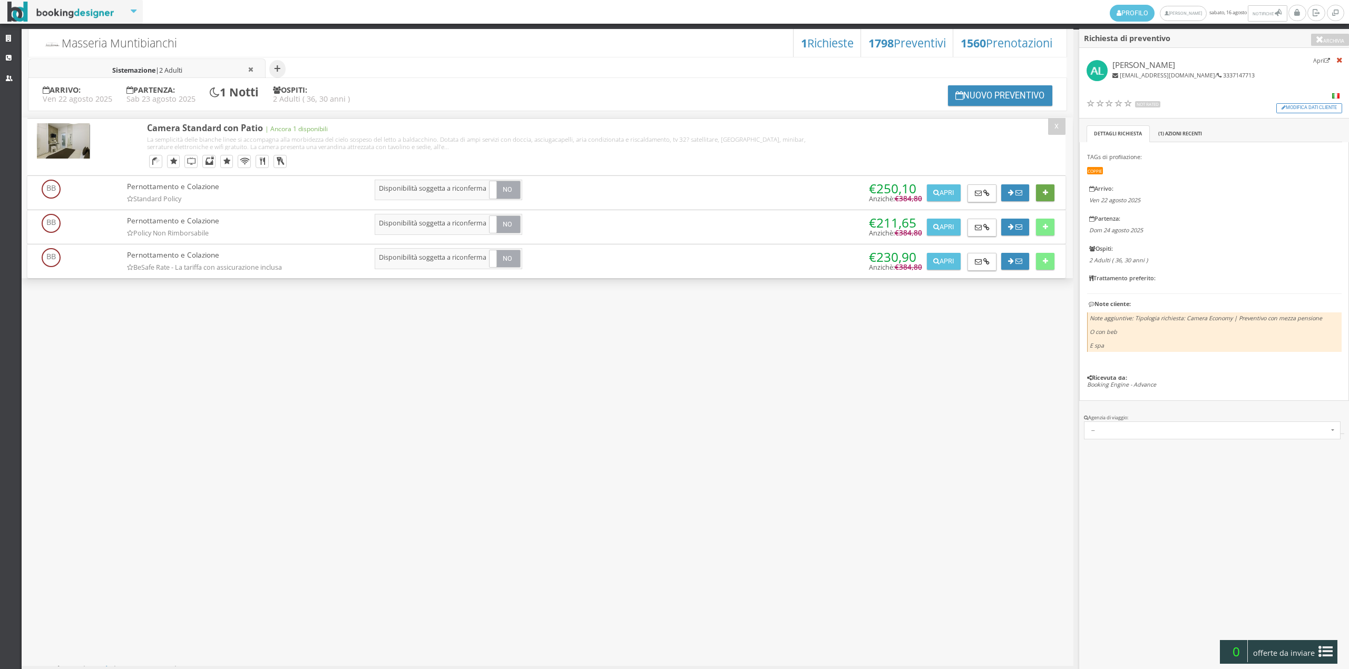
click at [1052, 190] on button at bounding box center [1045, 192] width 18 height 17
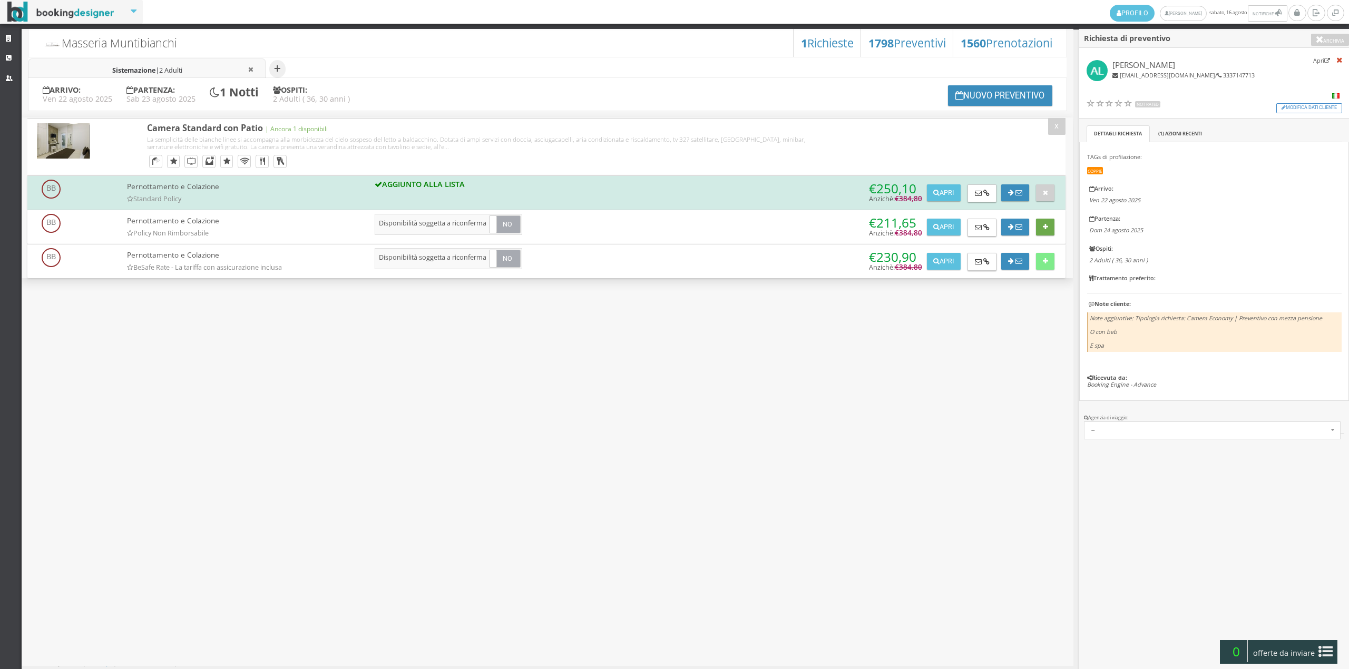
click at [1053, 224] on button at bounding box center [1045, 227] width 18 height 17
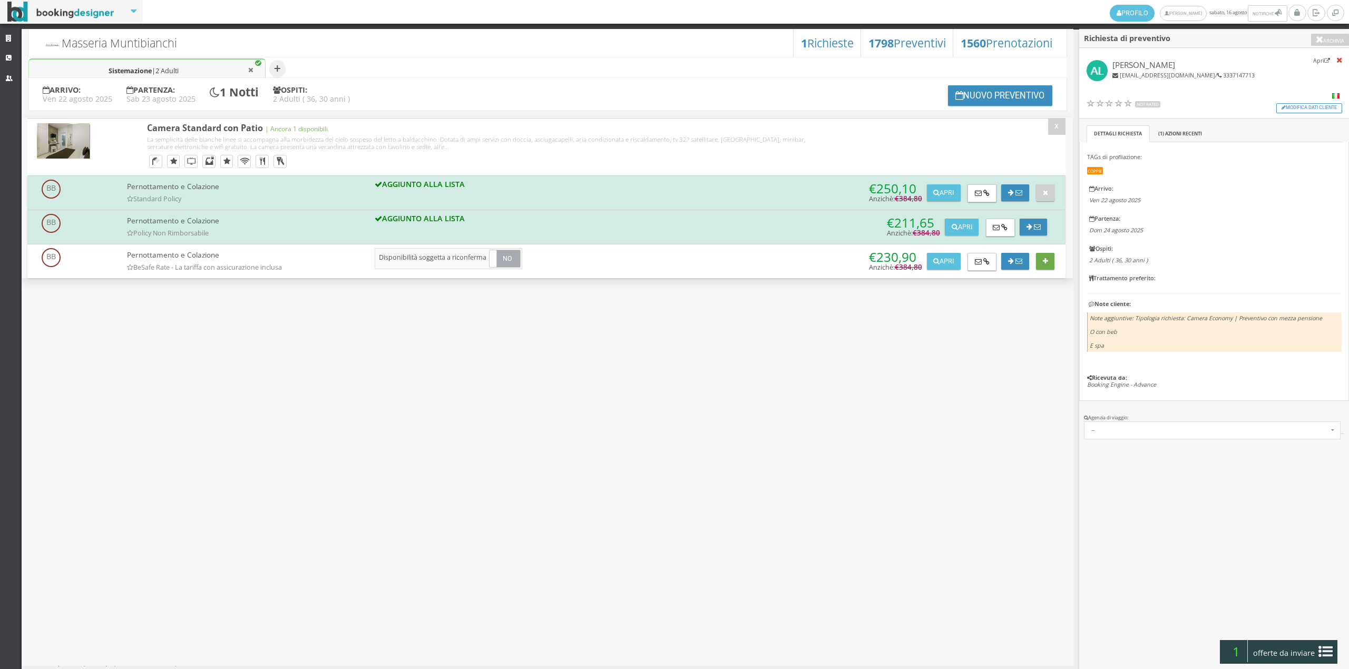
click at [1046, 262] on icon at bounding box center [1045, 261] width 5 height 7
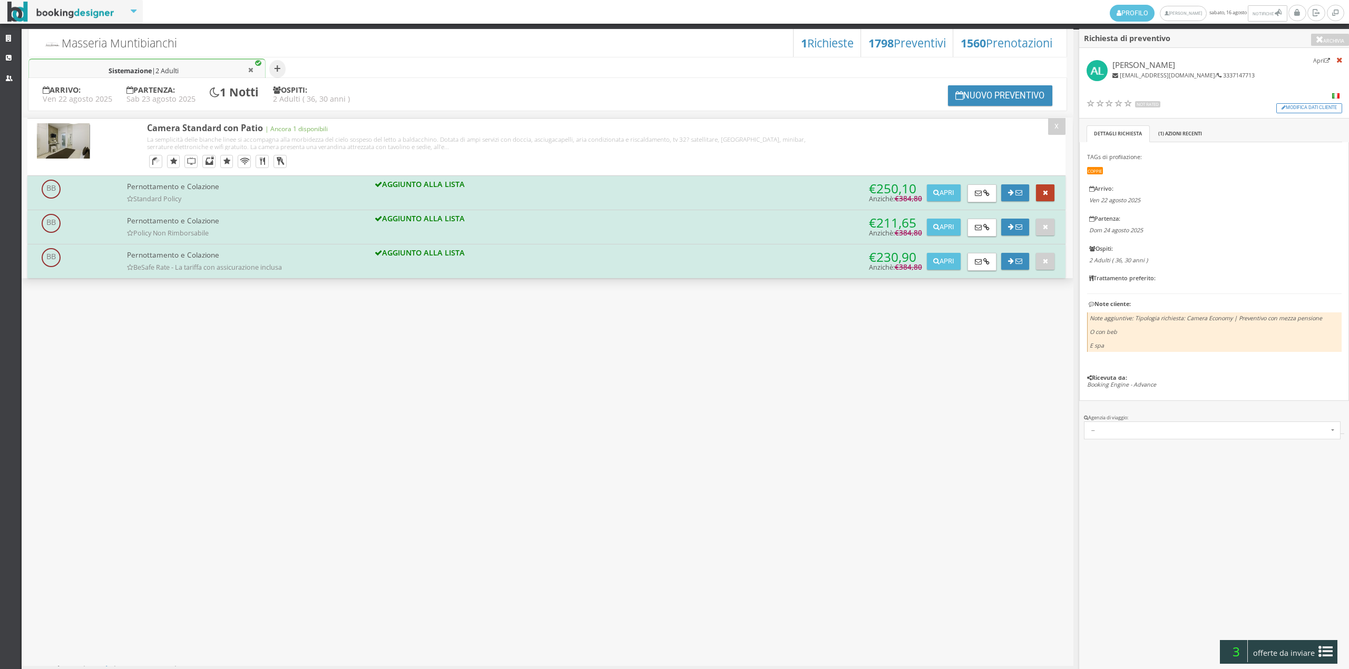
click at [1040, 193] on button at bounding box center [1045, 192] width 18 height 17
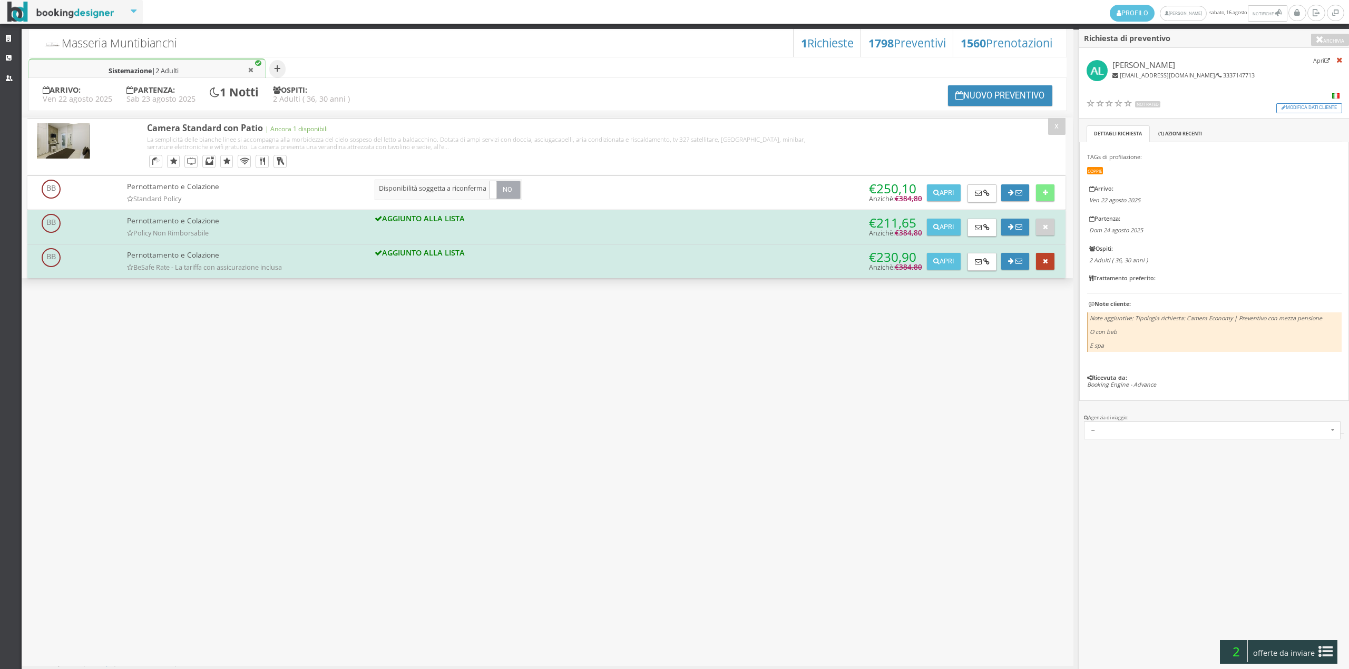
click at [1054, 266] on button at bounding box center [1045, 261] width 18 height 17
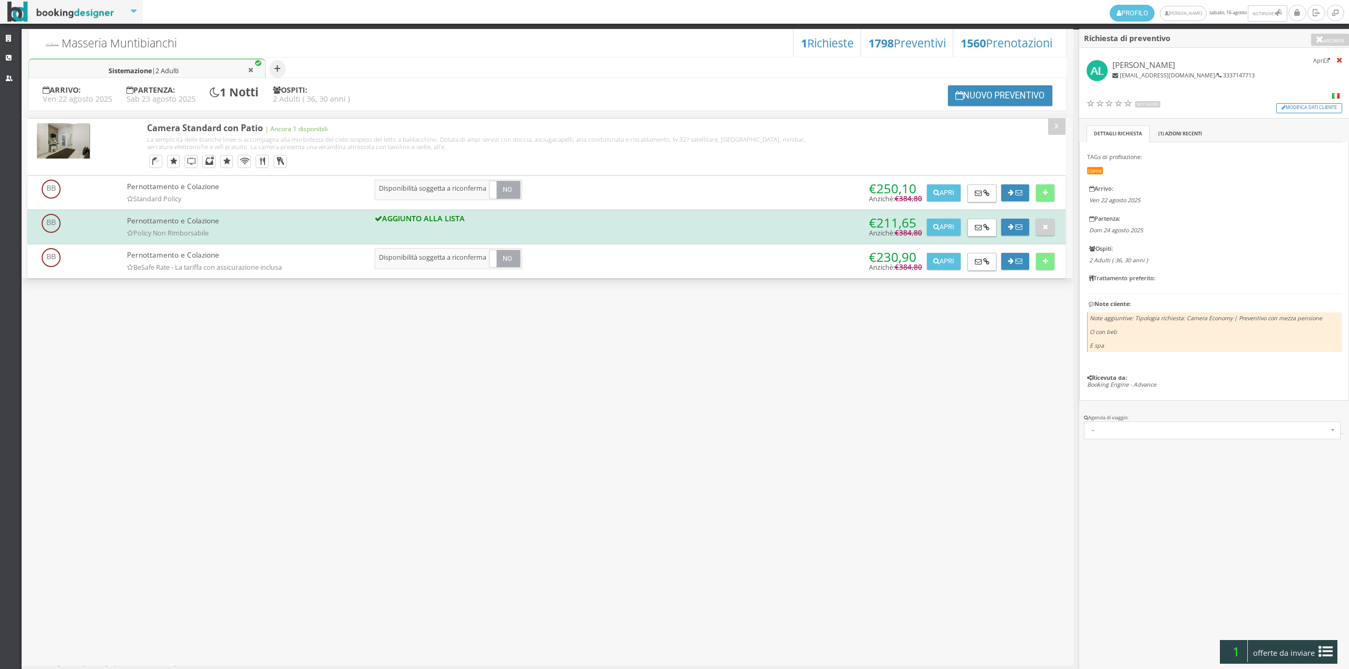
click at [1324, 650] on icon at bounding box center [1325, 651] width 14 height 17
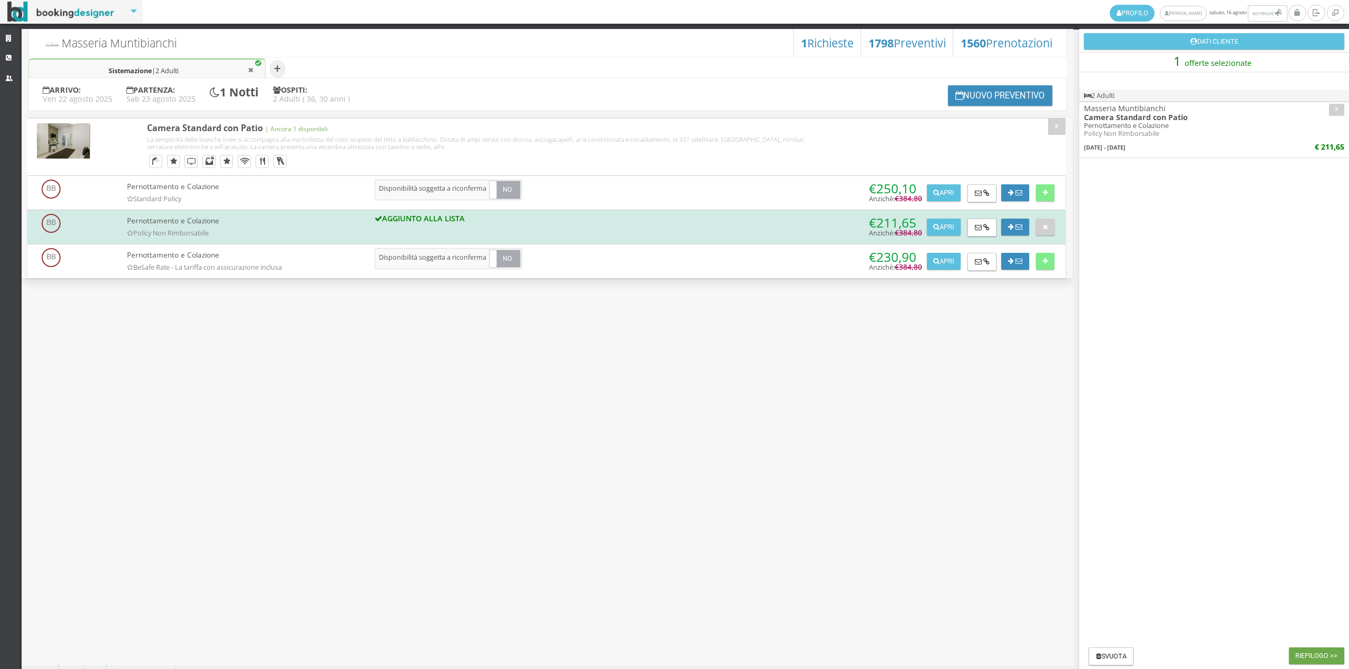
click at [1322, 654] on button "Riepilogo >>" at bounding box center [1316, 656] width 55 height 17
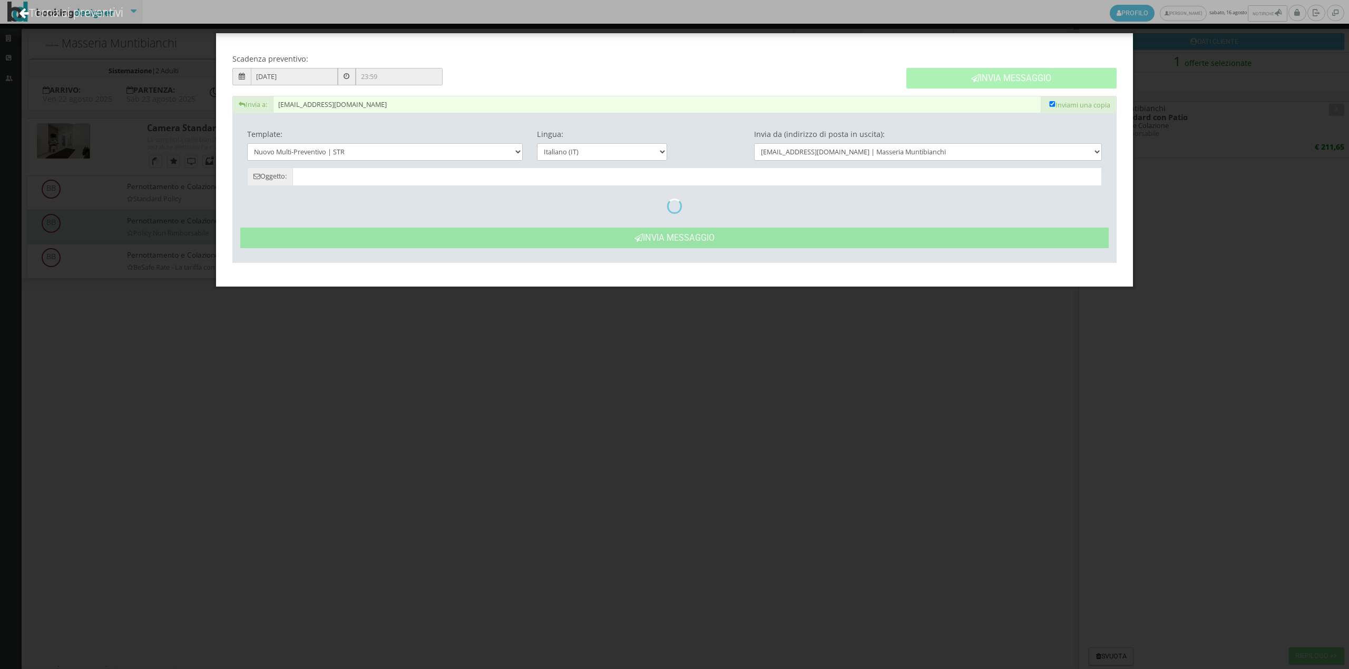
type input "[PERSON_NAME]: Preventivo - [PERSON_NAME]"
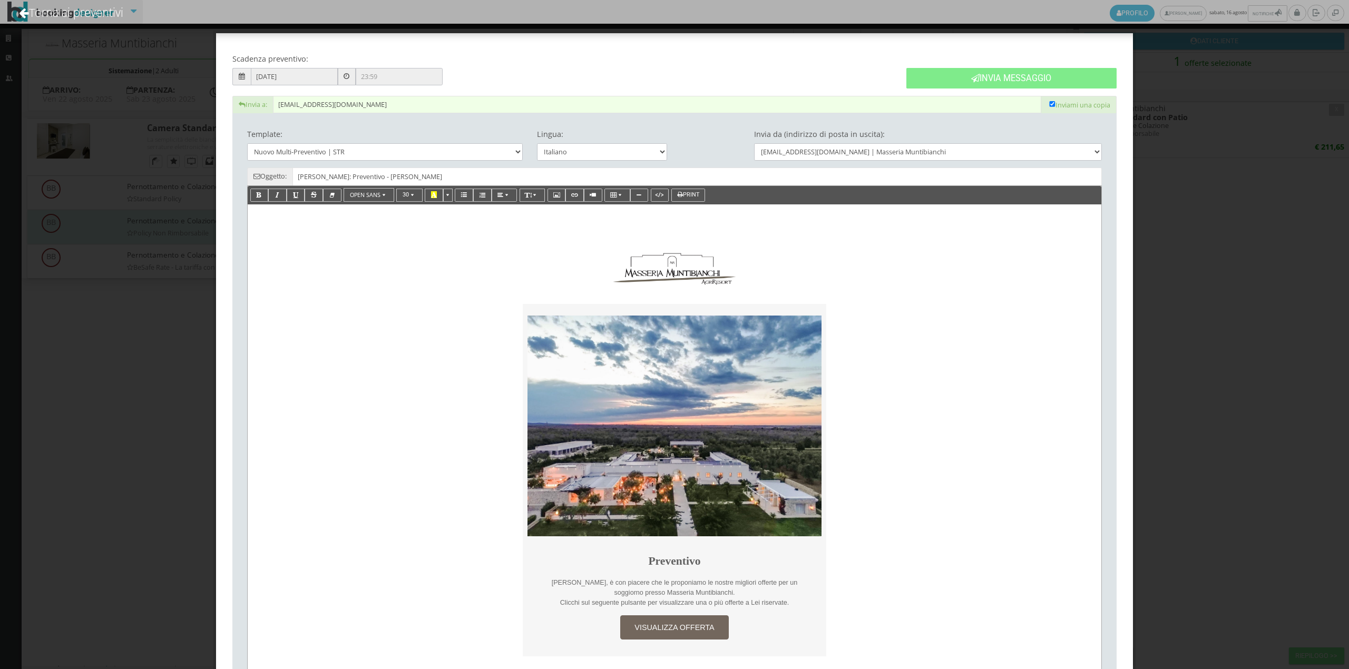
click at [728, 591] on p "[PERSON_NAME], è con piacere che le proponiamo le nostre migliori offerte per u…" at bounding box center [674, 588] width 275 height 20
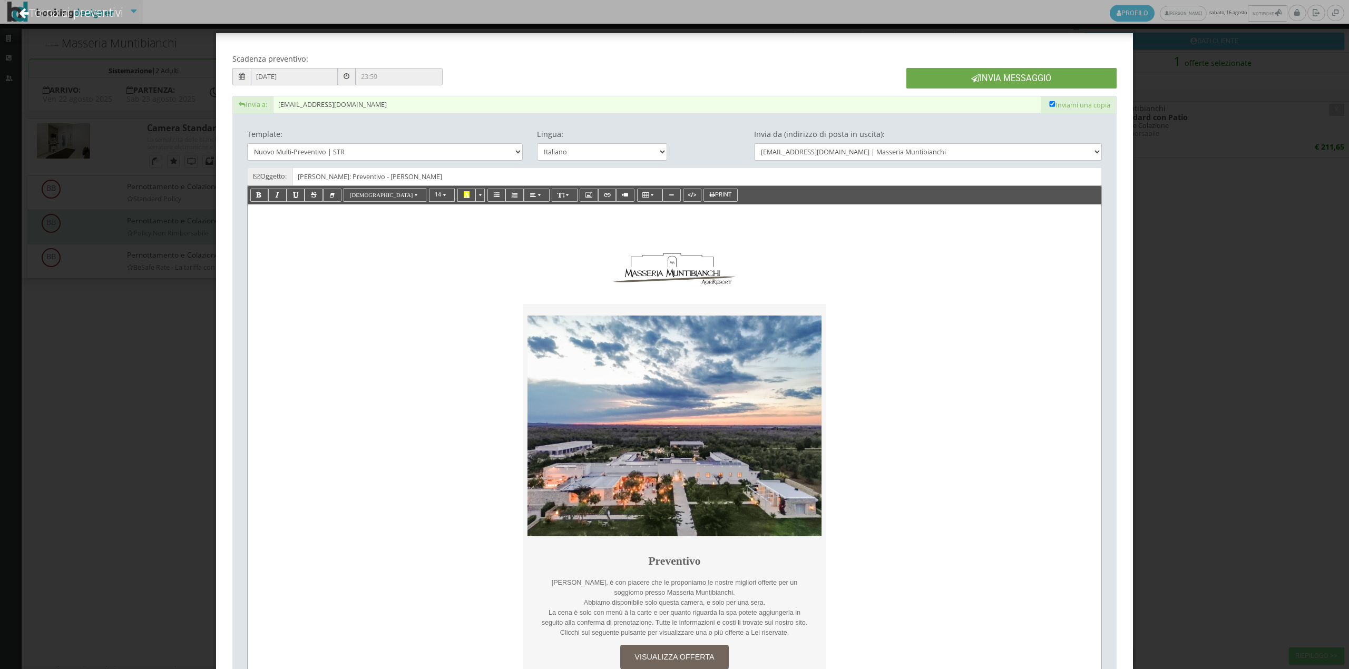
click at [988, 76] on button "Invia Messaggio" at bounding box center [1011, 78] width 210 height 21
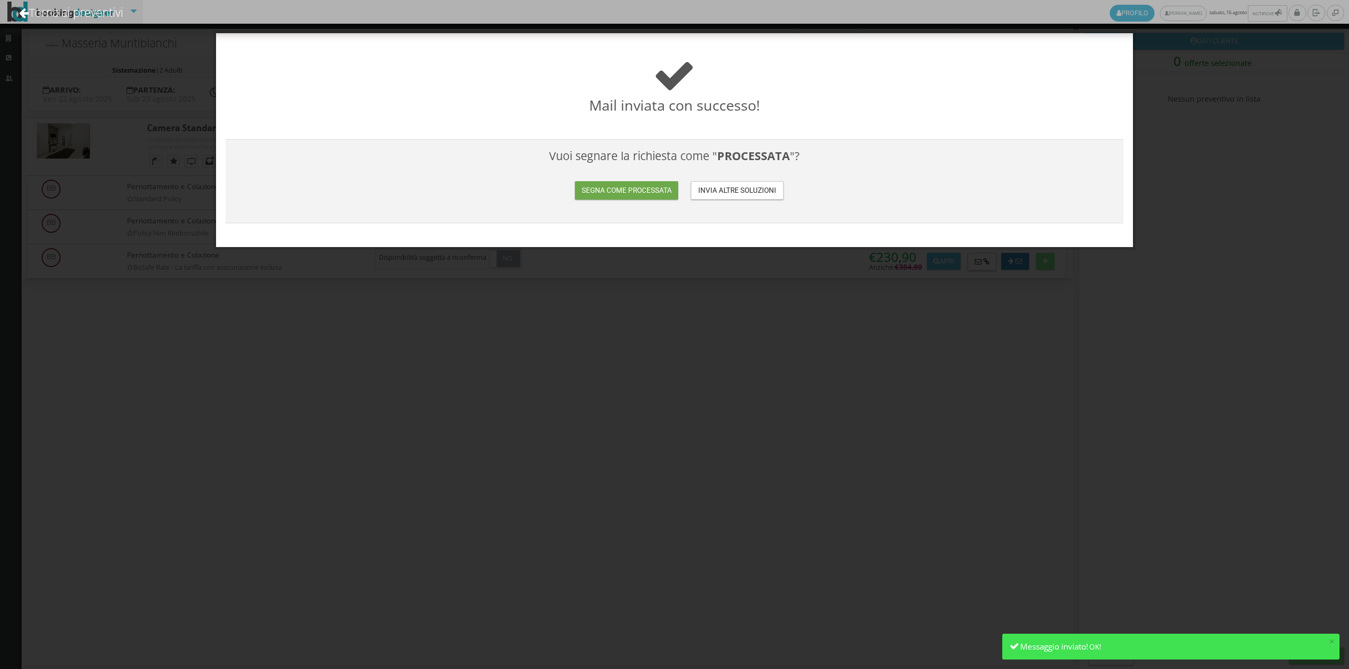
click at [616, 182] on button "Segna come processata" at bounding box center [626, 190] width 103 height 18
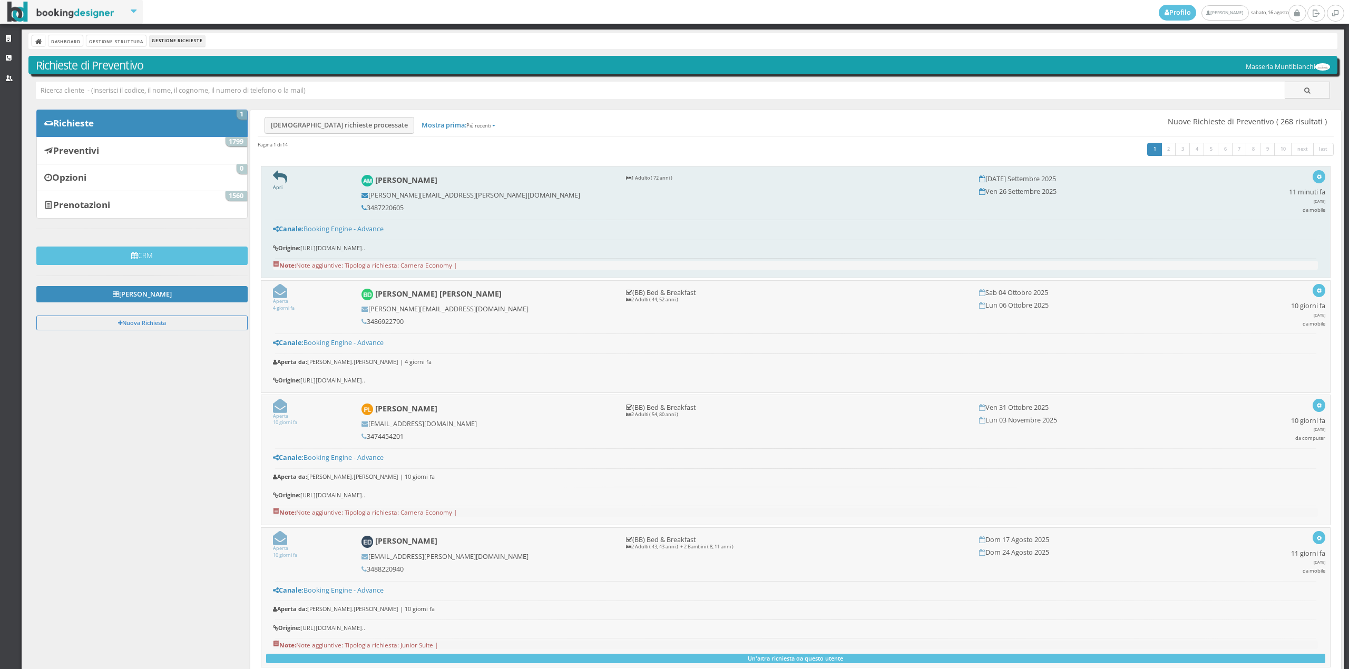
click at [275, 179] on icon at bounding box center [280, 177] width 14 height 14
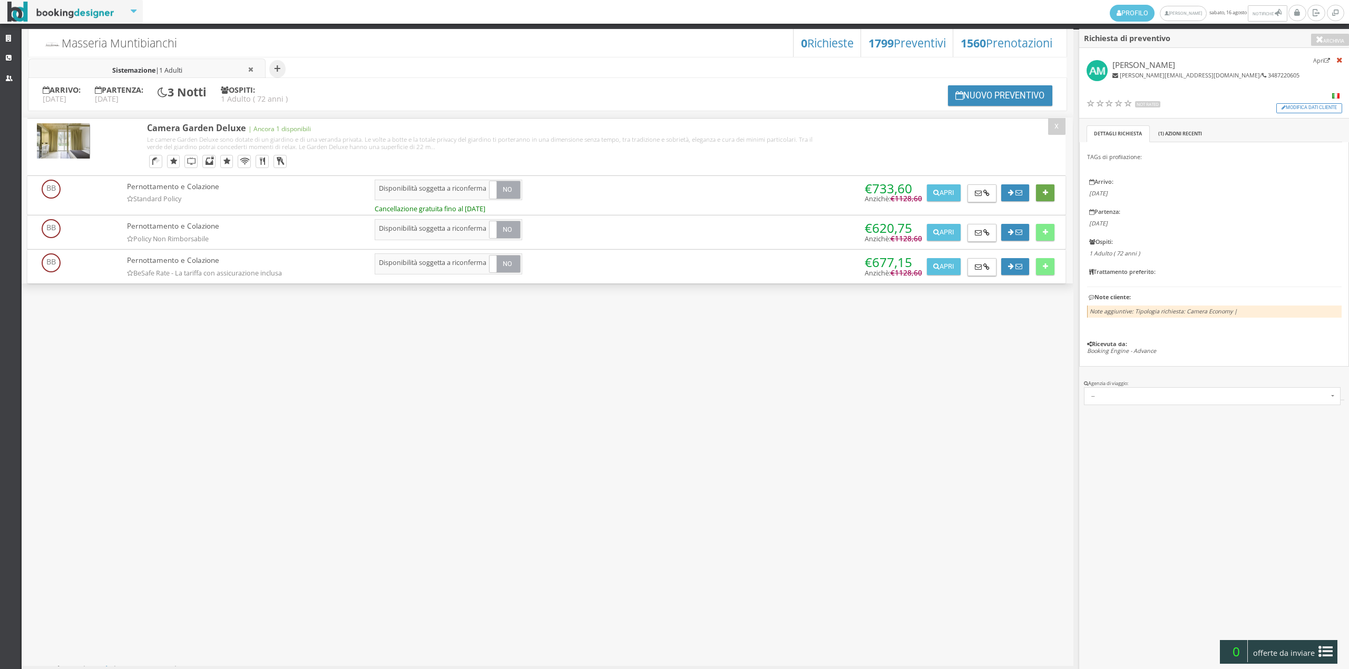
click at [1042, 194] on button at bounding box center [1045, 192] width 18 height 17
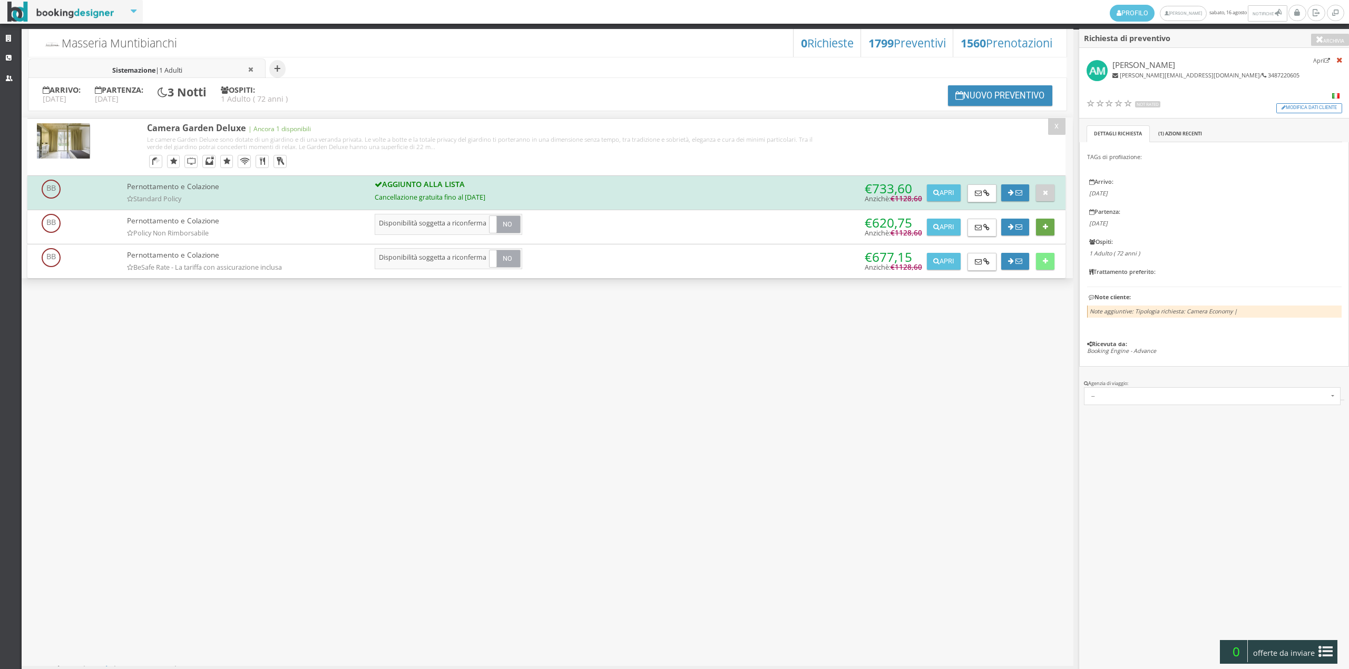
click at [1044, 232] on button at bounding box center [1045, 227] width 18 height 17
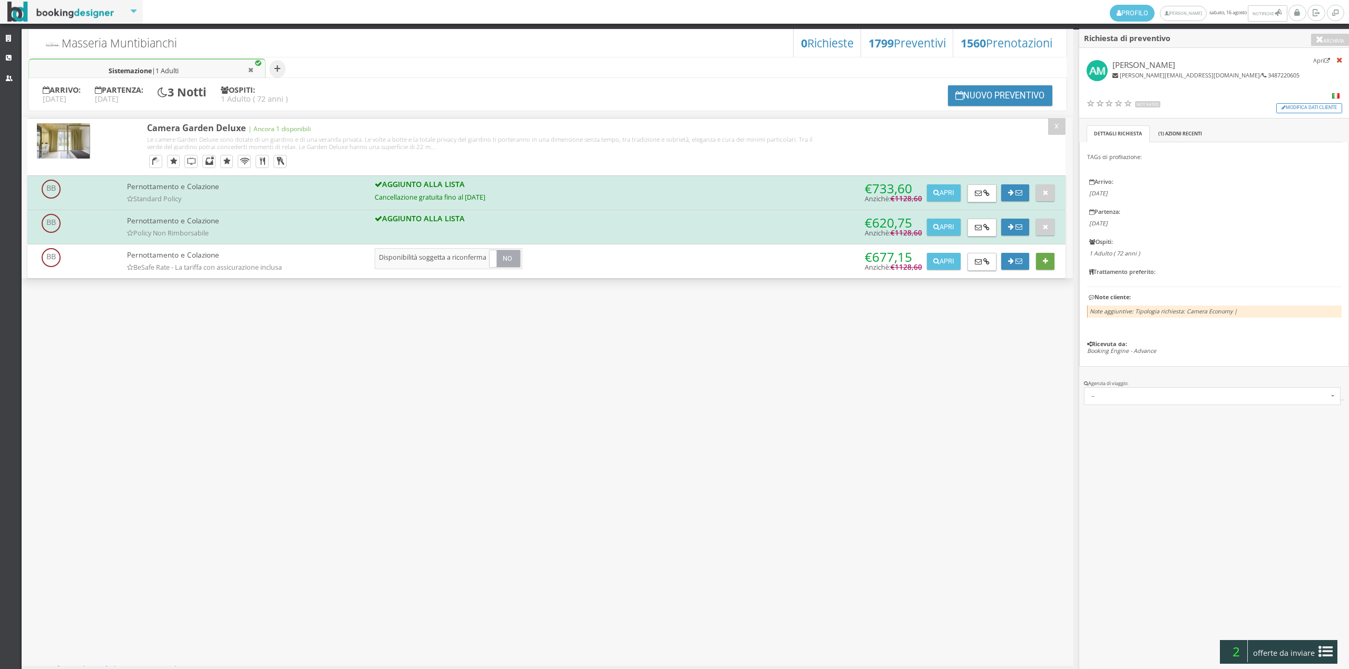
click at [1052, 260] on button at bounding box center [1045, 261] width 18 height 17
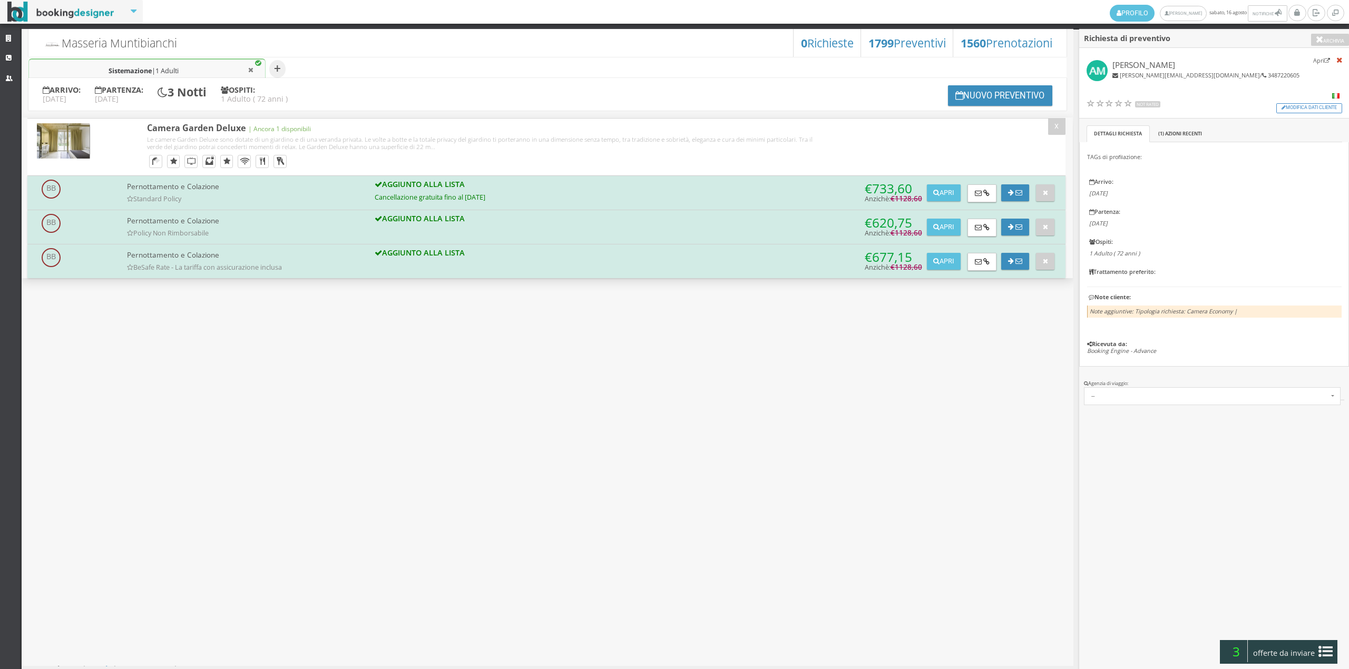
click at [1328, 654] on icon at bounding box center [1325, 651] width 14 height 17
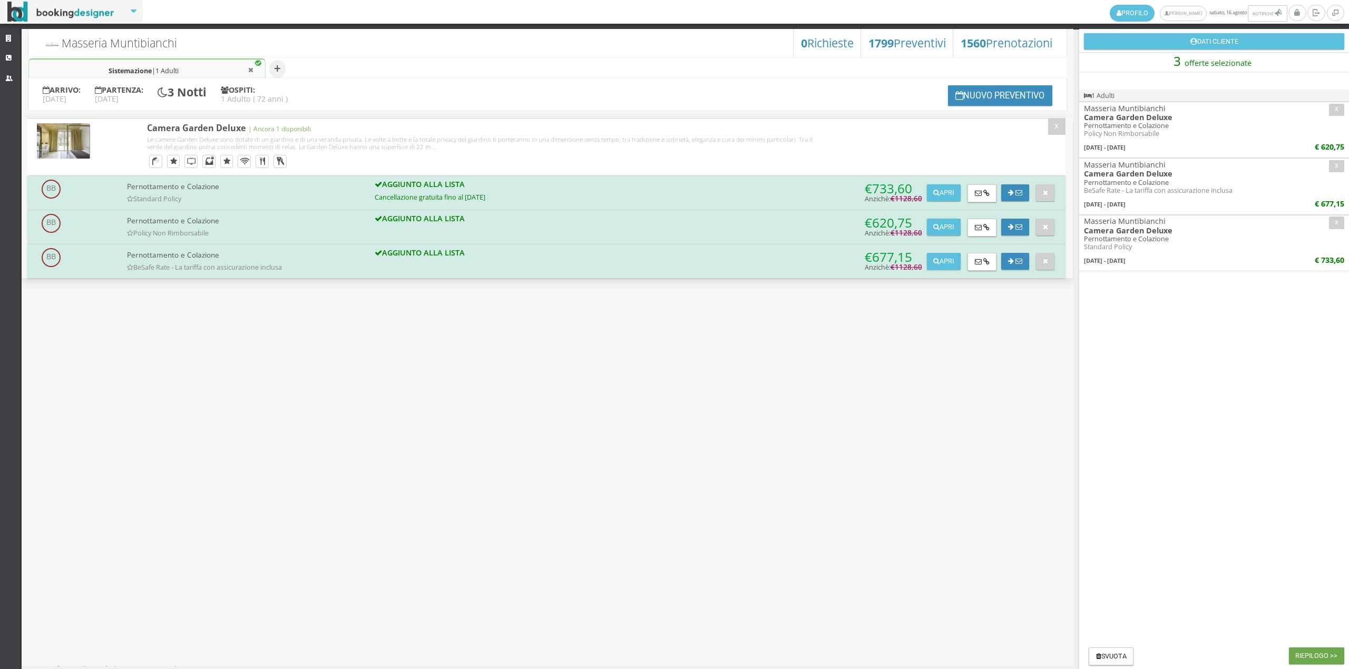
click at [1317, 661] on button "Riepilogo >>" at bounding box center [1316, 656] width 55 height 17
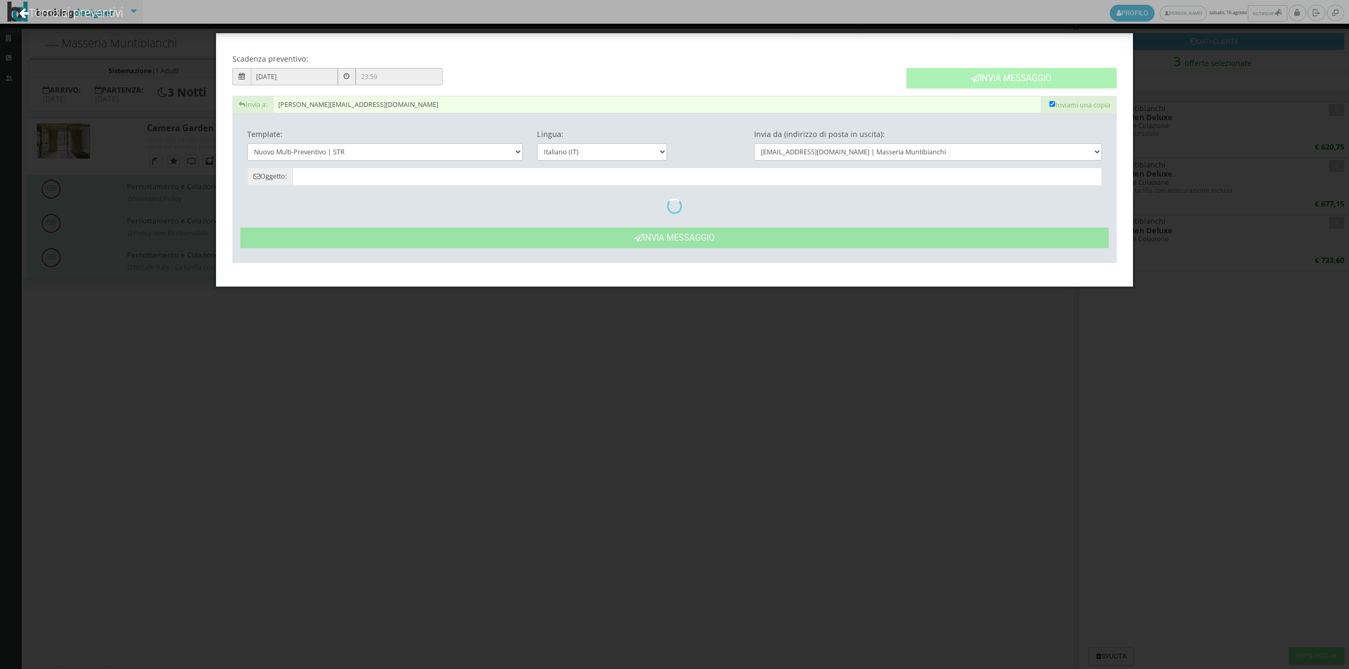
type input "Masseria Muntibianchi: Preventivo - Antonio Masello"
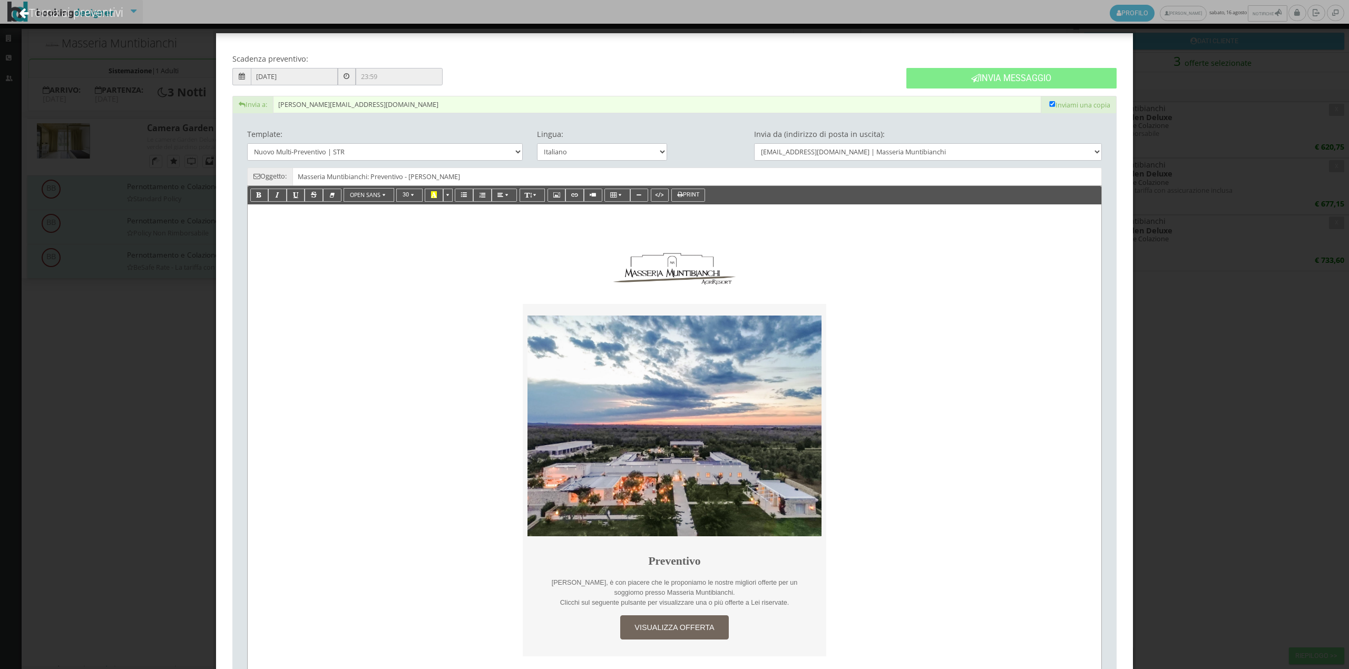
click at [732, 594] on p "Gentile Antonio, è con piacere che le proponiamo le nostre migliori offerte per…" at bounding box center [674, 588] width 275 height 20
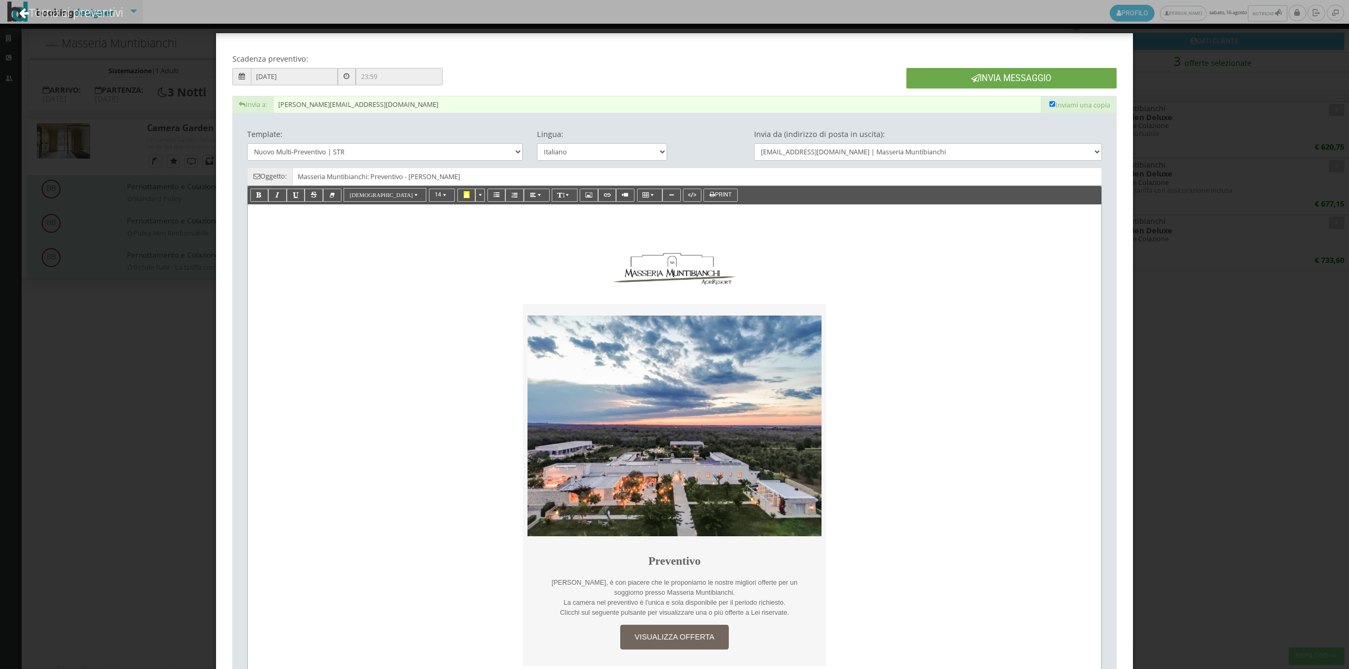
drag, startPoint x: 967, startPoint y: 70, endPoint x: 736, endPoint y: 74, distance: 231.4
click at [968, 70] on button "Invia Messaggio" at bounding box center [1011, 78] width 210 height 21
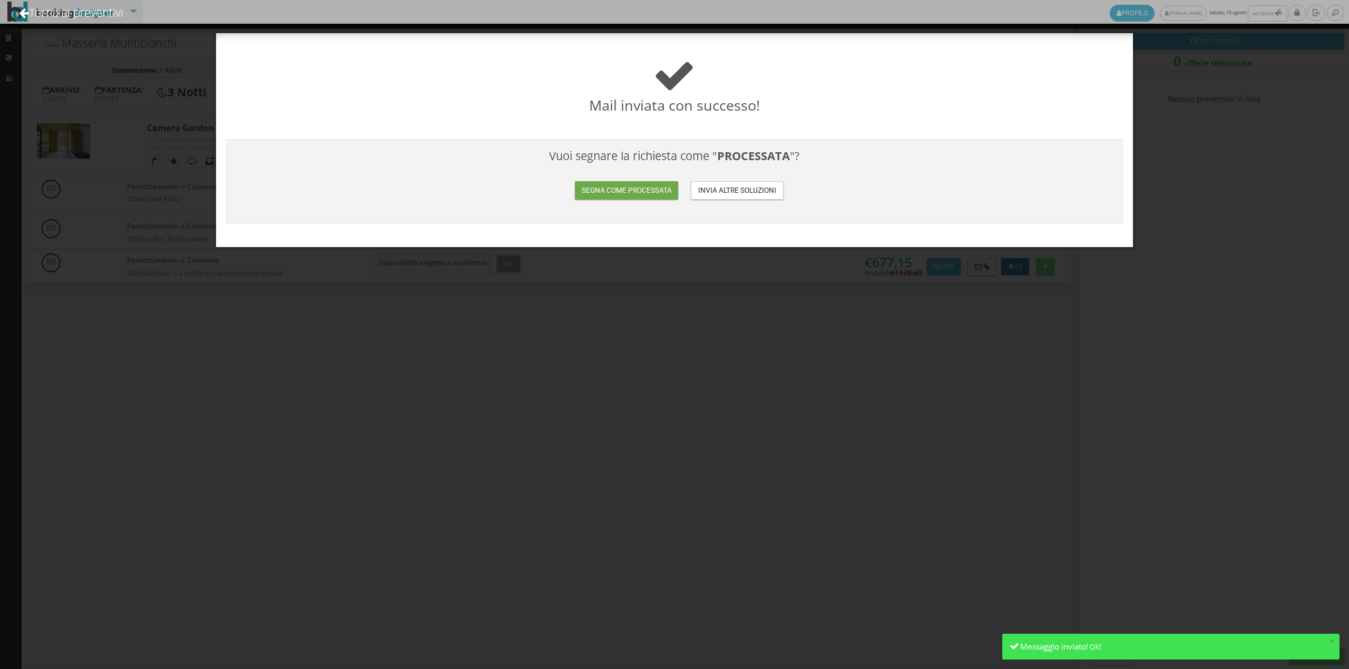
click at [627, 184] on button "Segna come processata" at bounding box center [626, 190] width 103 height 18
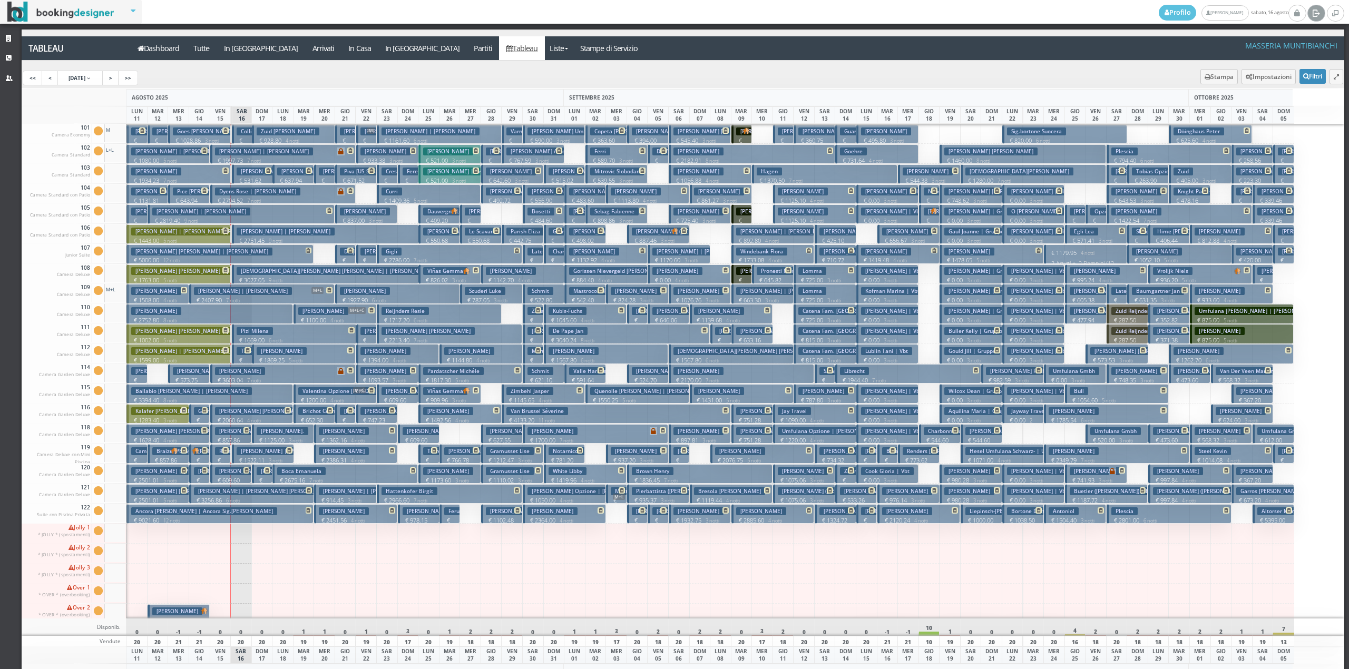
click at [1309, 16] on link at bounding box center [1315, 13] width 17 height 17
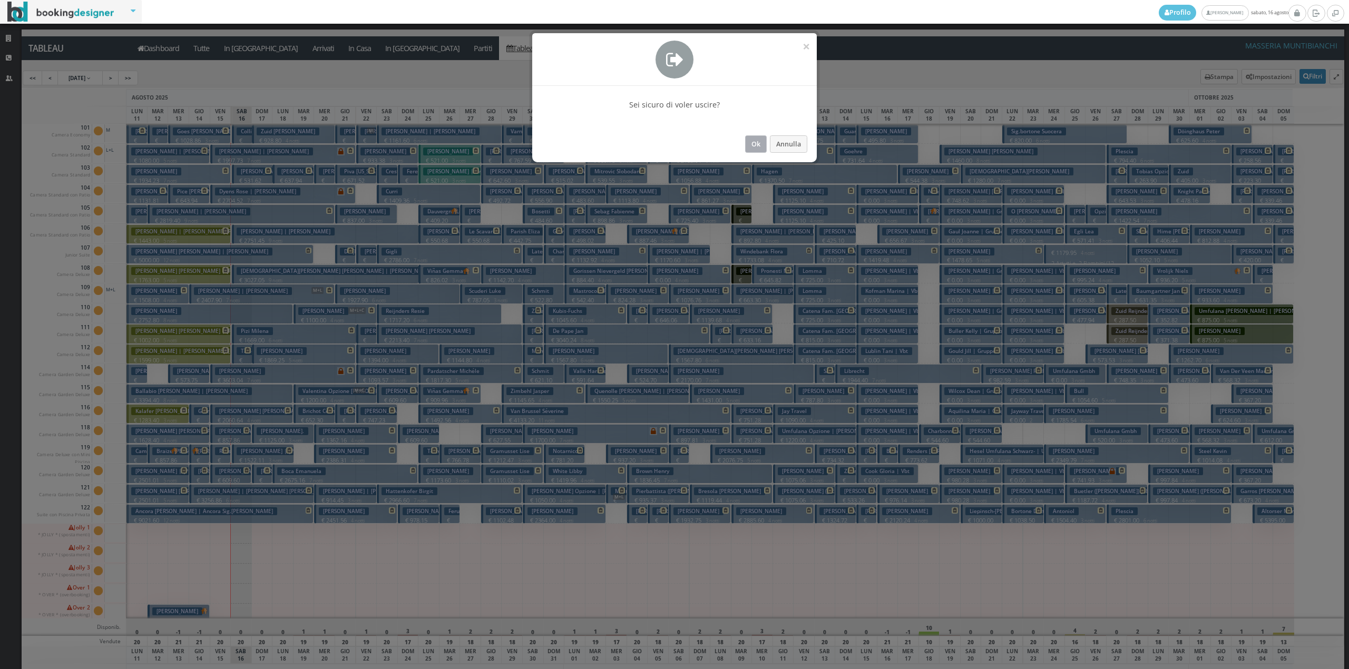
click at [757, 143] on button "Ok" at bounding box center [756, 143] width 22 height 17
